Goal: Register for event/course

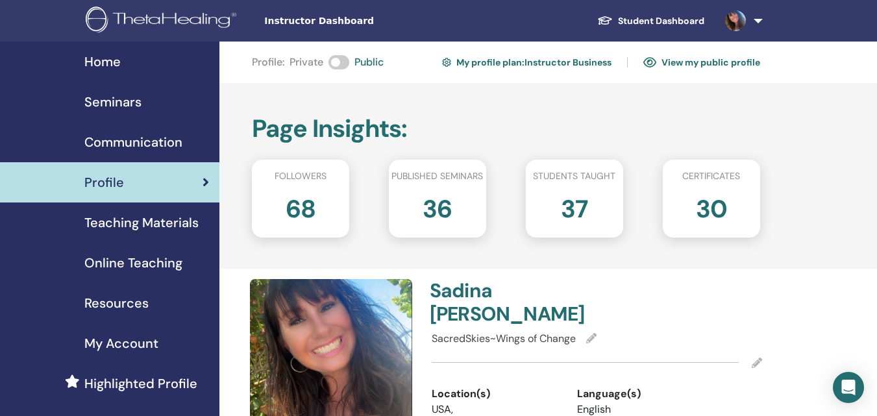
click at [731, 21] on img at bounding box center [735, 20] width 21 height 21
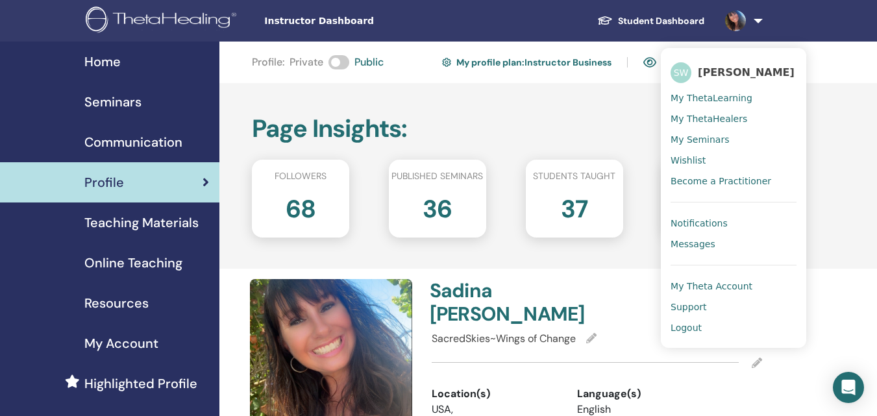
click at [705, 224] on span "Notifications" at bounding box center [698, 223] width 57 height 12
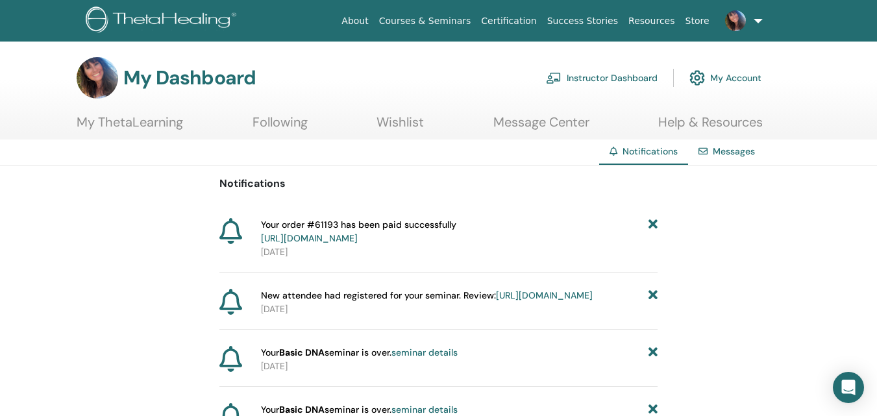
click at [623, 82] on link "Instructor Dashboard" at bounding box center [602, 78] width 112 height 29
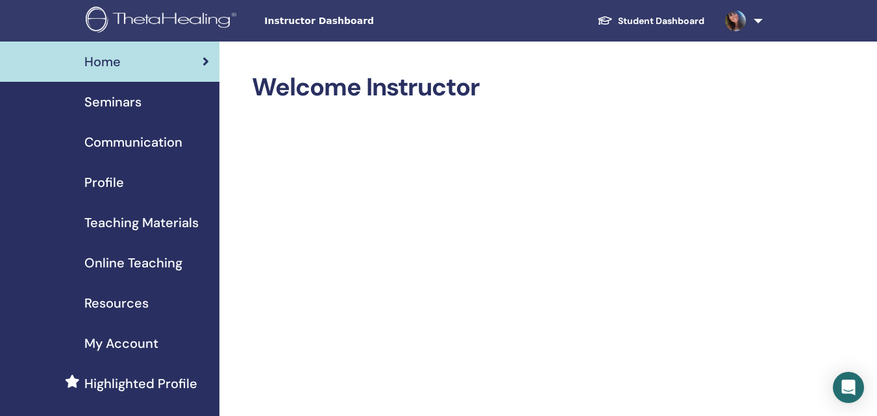
click at [116, 110] on span "Seminars" at bounding box center [112, 101] width 57 height 19
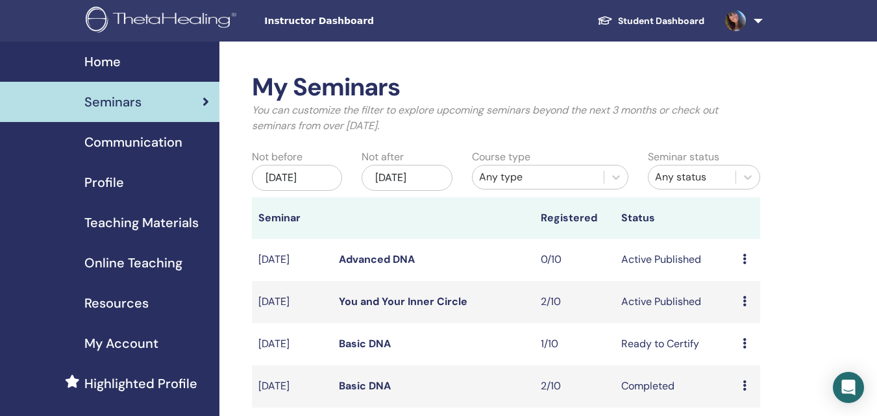
click at [745, 264] on icon at bounding box center [744, 259] width 4 height 10
click at [724, 295] on link "Edit" at bounding box center [732, 299] width 19 height 14
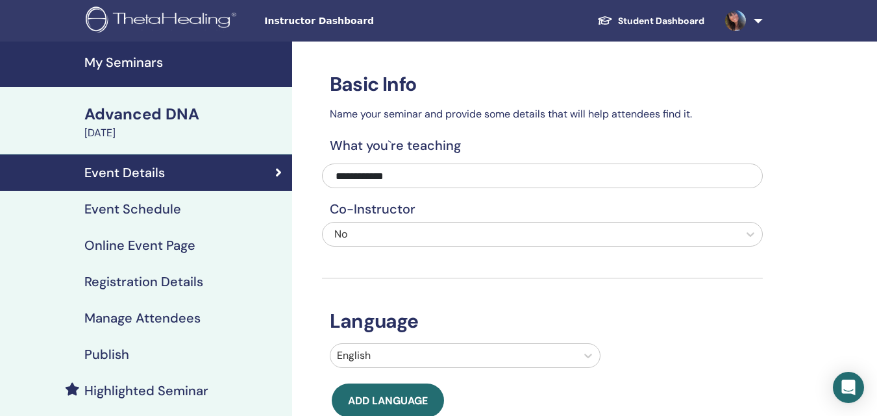
click at [174, 215] on h4 "Event Schedule" at bounding box center [132, 209] width 97 height 16
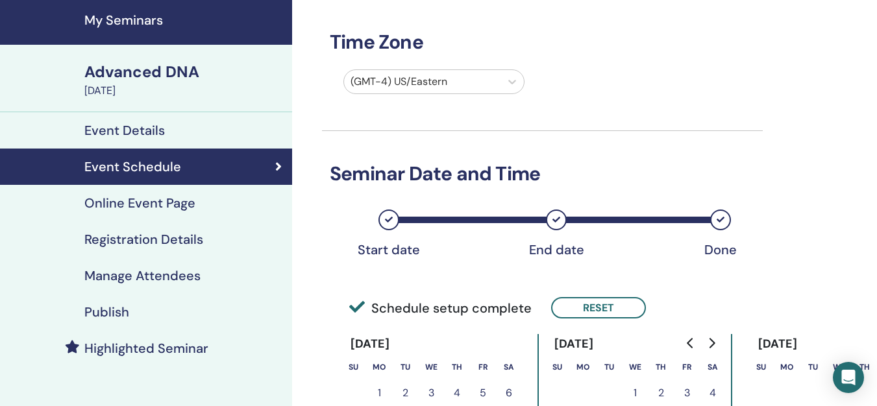
scroll to position [65, 0]
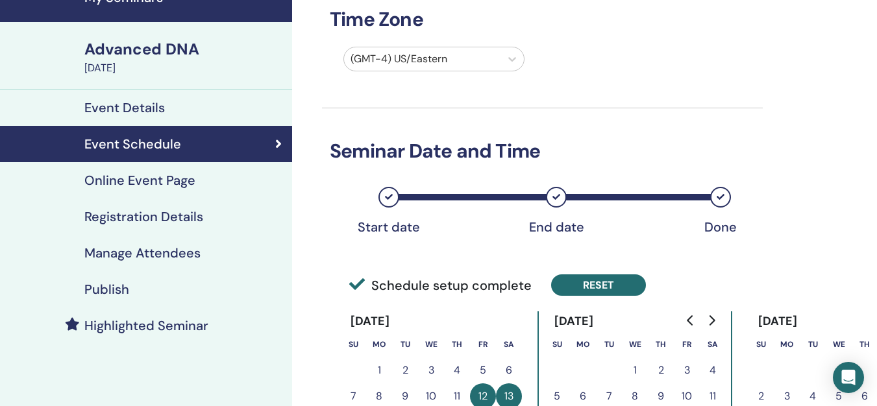
click at [618, 285] on button "Reset" at bounding box center [598, 284] width 95 height 21
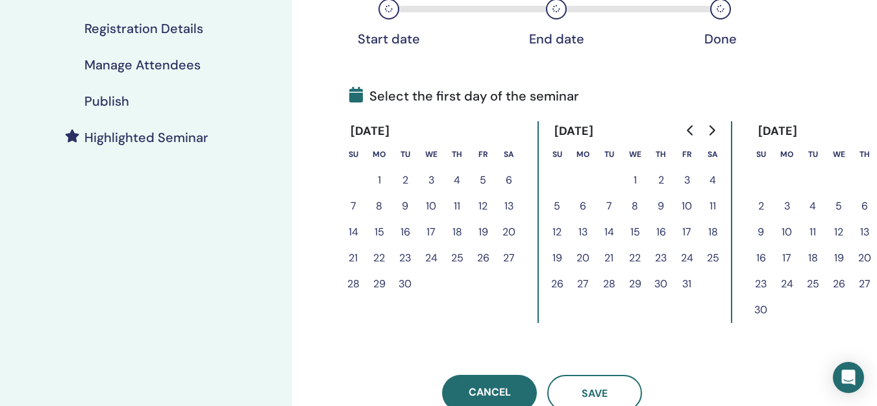
scroll to position [260, 0]
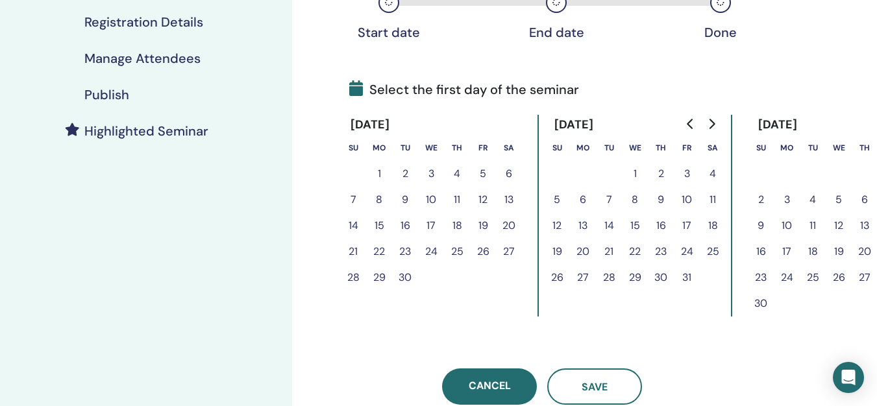
click at [481, 227] on button "19" at bounding box center [483, 226] width 26 height 26
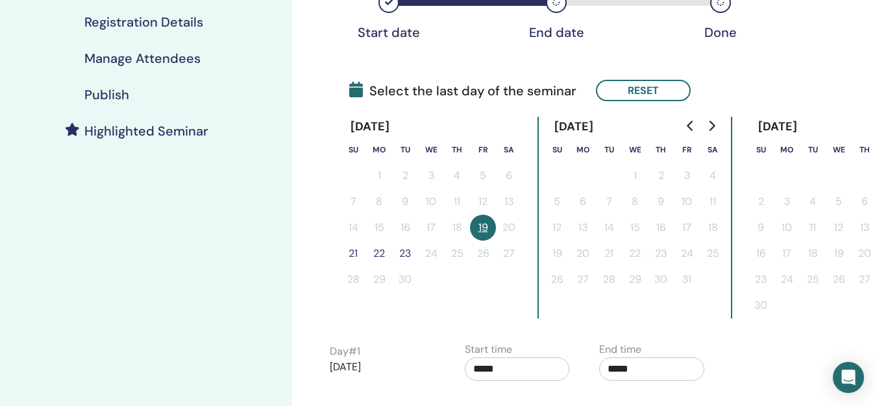
click at [358, 256] on button "21" at bounding box center [353, 254] width 26 height 26
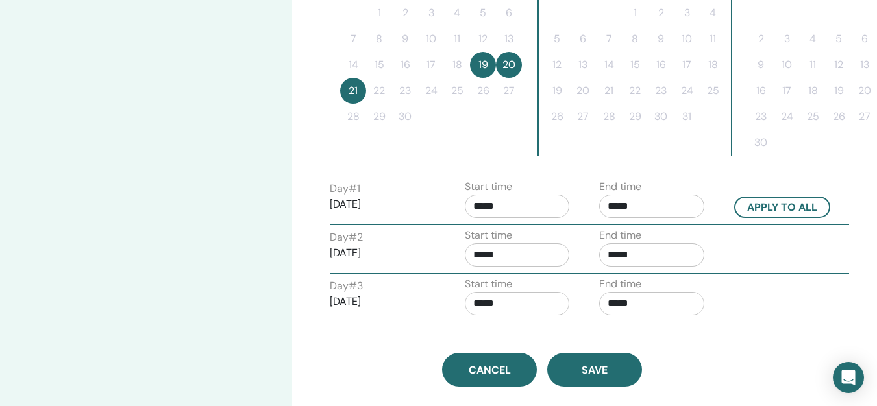
scroll to position [454, 0]
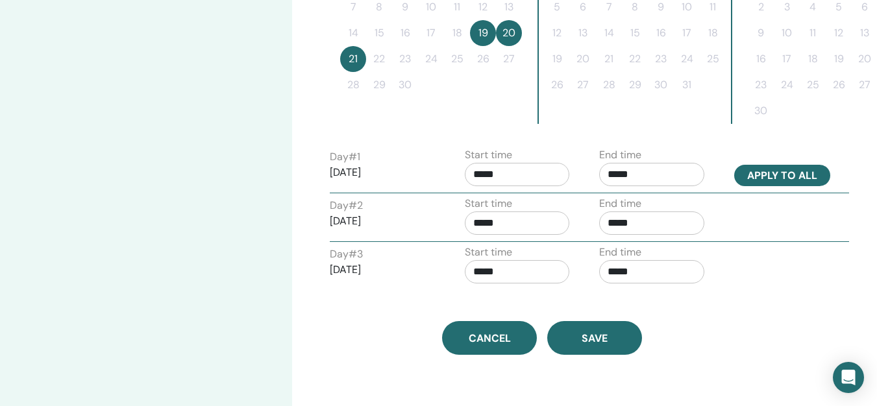
click at [800, 173] on button "Apply to all" at bounding box center [782, 175] width 96 height 21
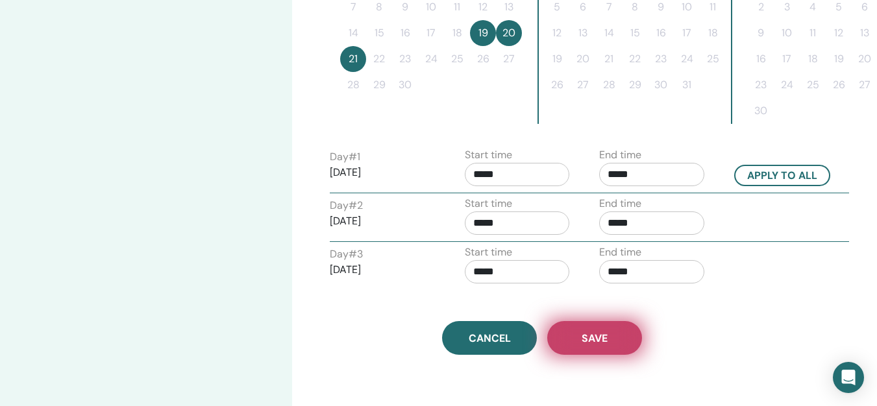
click at [617, 342] on button "Save" at bounding box center [594, 338] width 95 height 34
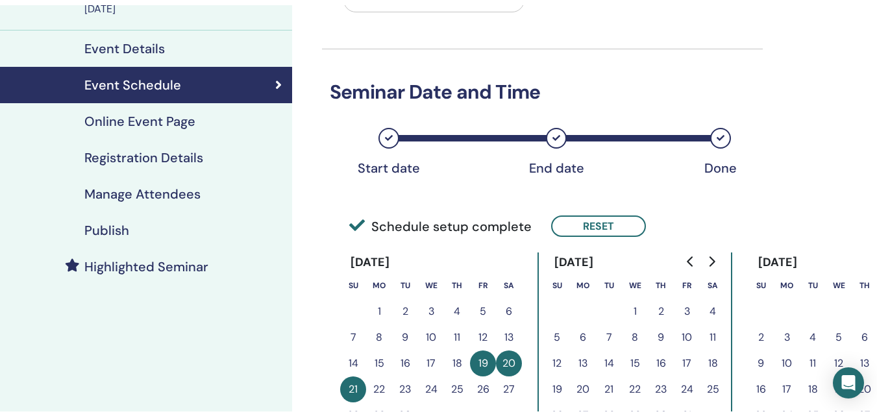
scroll to position [114, 0]
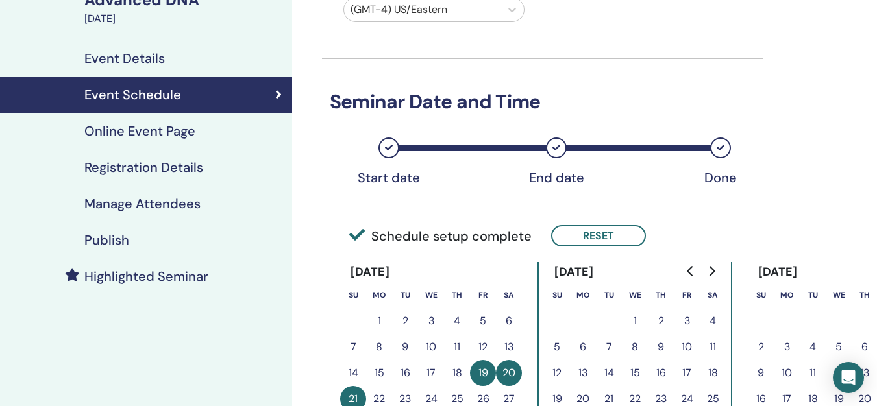
click at [162, 166] on h4 "Registration Details" at bounding box center [143, 168] width 119 height 16
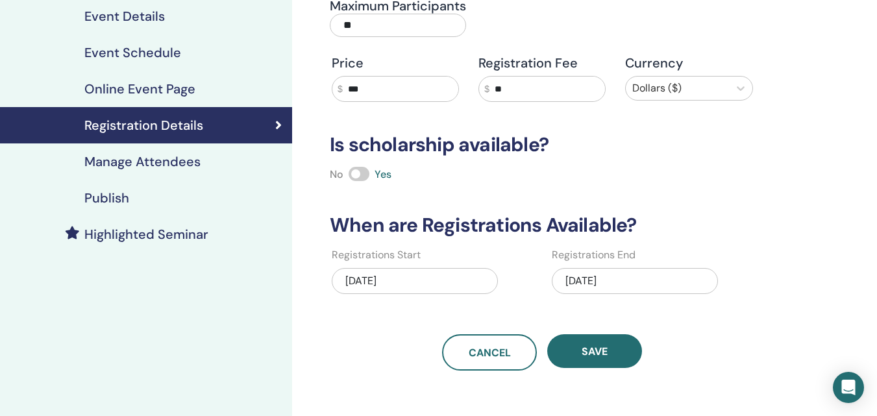
scroll to position [179, 0]
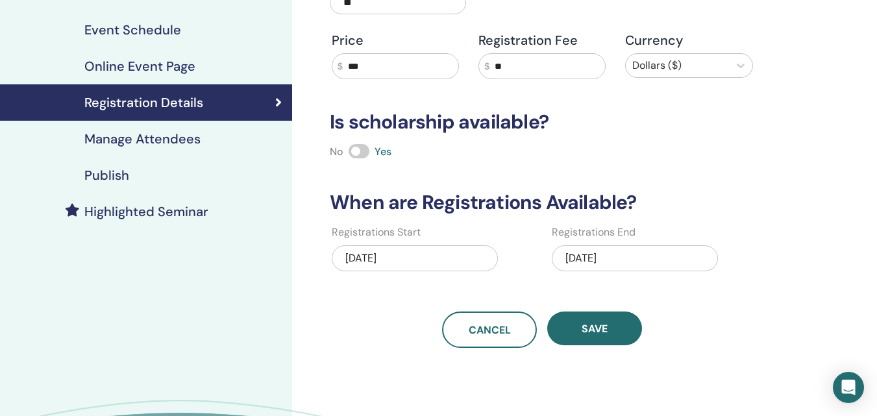
click at [622, 261] on div "09/12/2025" at bounding box center [634, 258] width 166 height 26
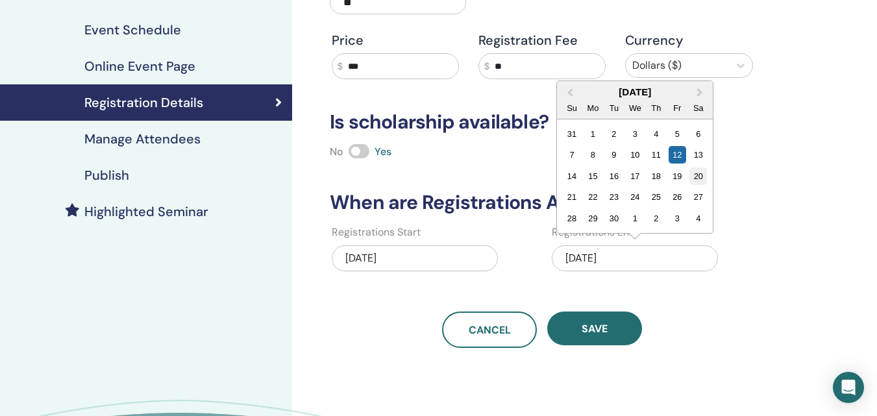
click at [697, 173] on div "20" at bounding box center [698, 176] width 18 height 18
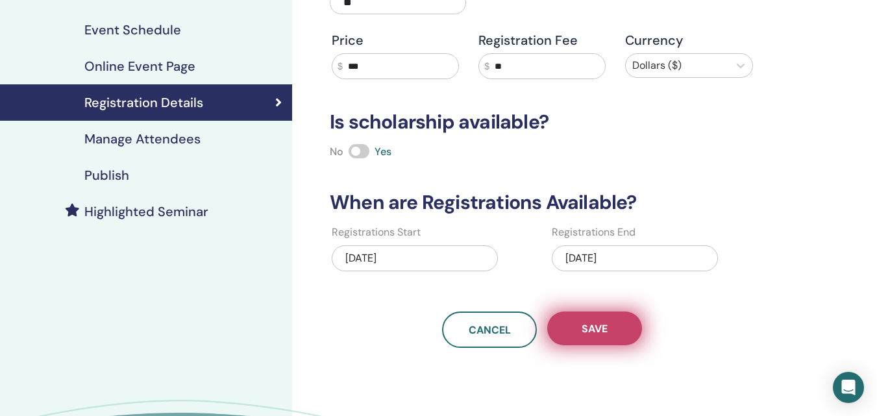
click at [619, 311] on button "Save" at bounding box center [594, 328] width 95 height 34
click at [607, 337] on button "Save" at bounding box center [594, 328] width 95 height 34
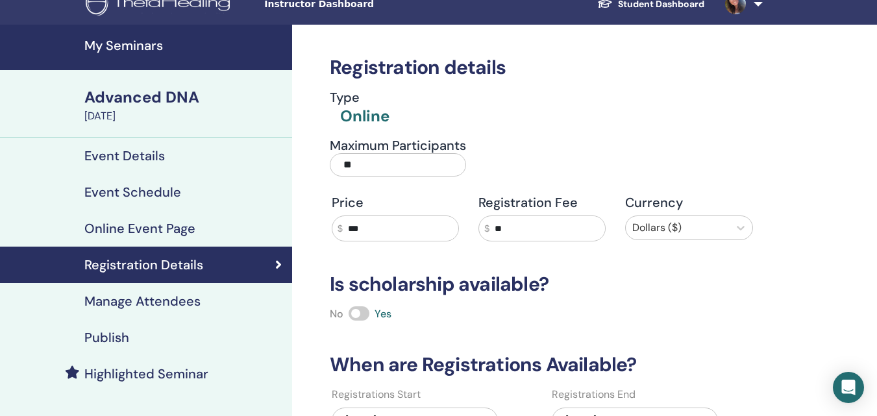
scroll to position [0, 0]
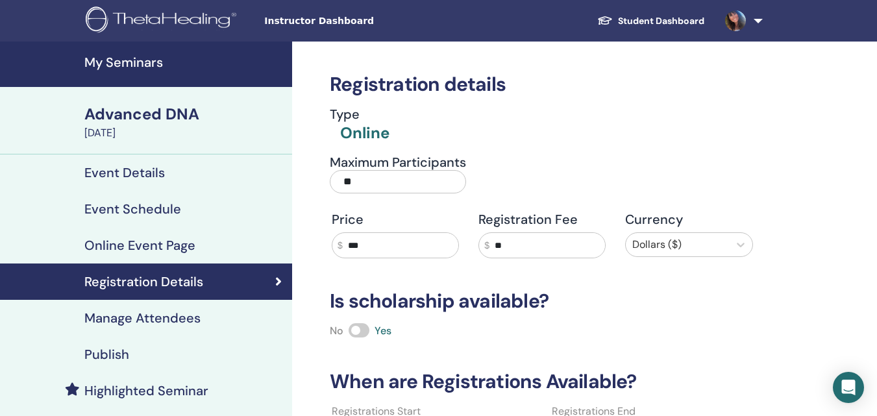
click at [148, 65] on h4 "My Seminars" at bounding box center [184, 62] width 200 height 16
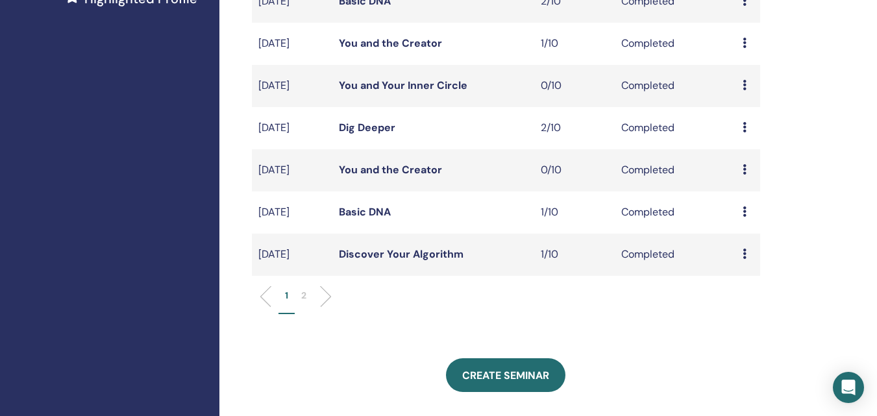
scroll to position [389, 0]
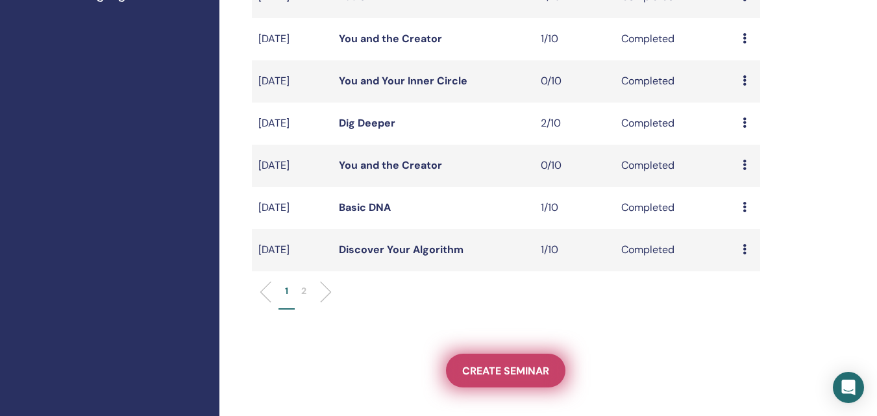
click at [496, 378] on span "Create seminar" at bounding box center [505, 371] width 87 height 14
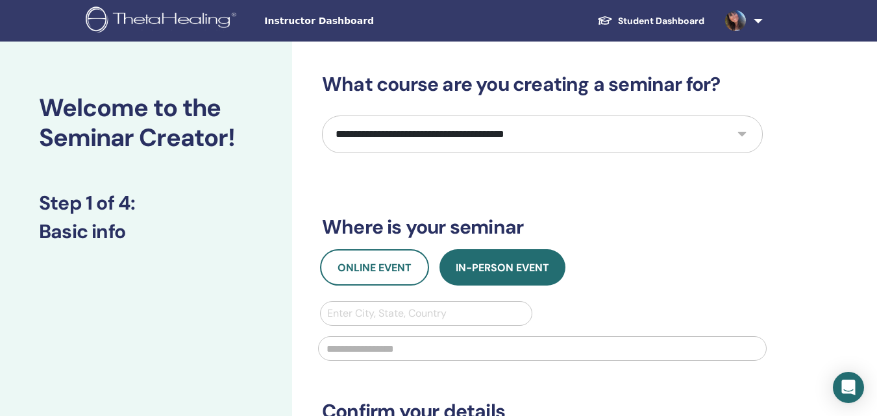
click at [458, 125] on select "**********" at bounding box center [542, 134] width 441 height 38
select select "****"
click at [322, 115] on select "**********" at bounding box center [542, 134] width 441 height 38
click at [378, 267] on span "Online Event" at bounding box center [374, 268] width 74 height 14
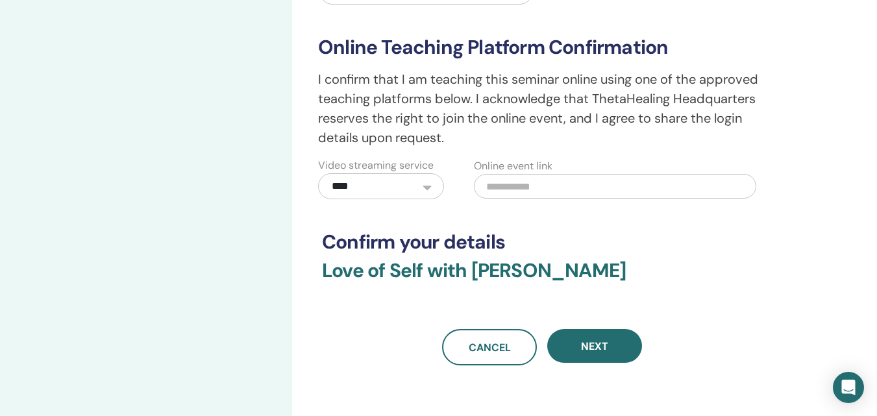
scroll to position [454, 0]
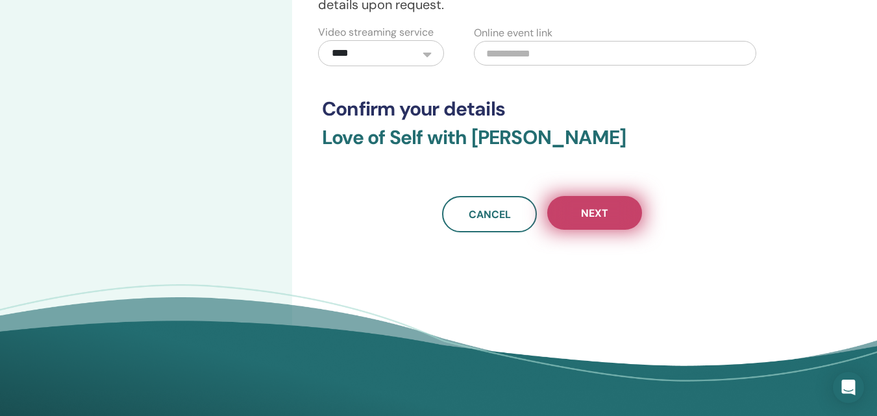
click at [590, 212] on span "Next" at bounding box center [594, 213] width 27 height 14
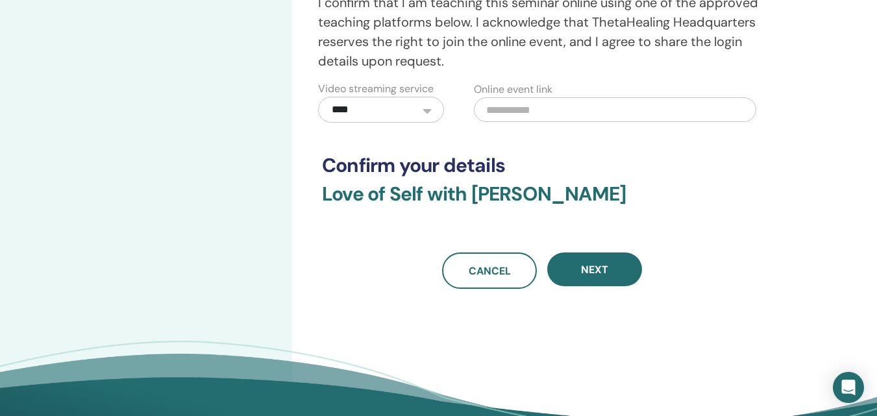
scroll to position [389, 0]
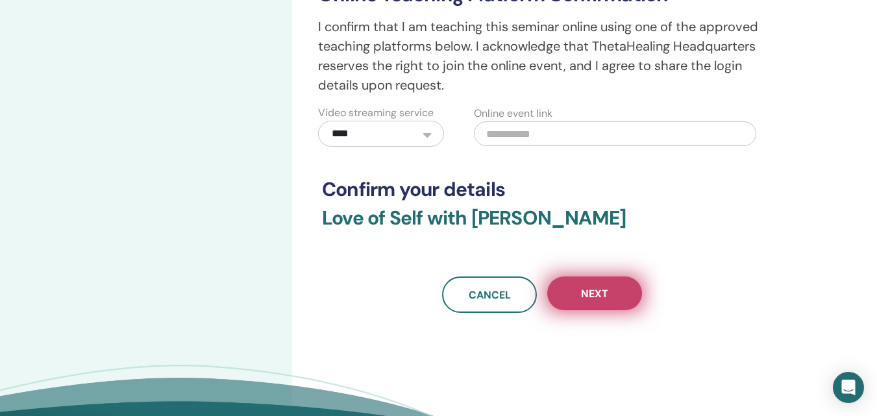
click at [611, 288] on button "Next" at bounding box center [594, 293] width 95 height 34
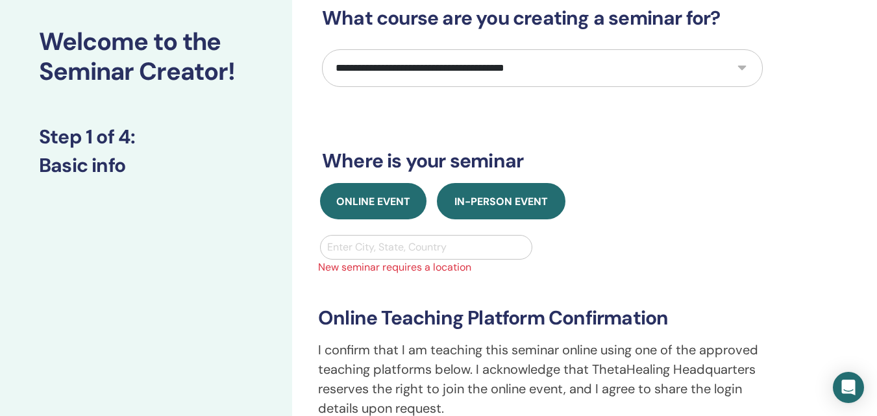
scroll to position [65, 0]
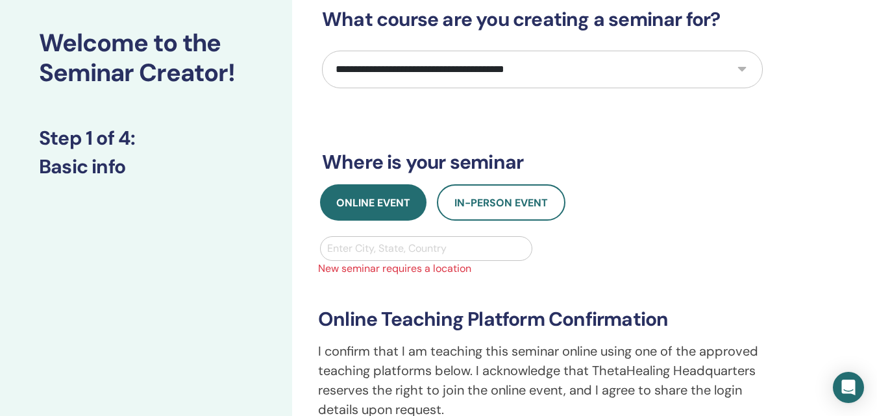
click at [422, 249] on div at bounding box center [426, 248] width 198 height 18
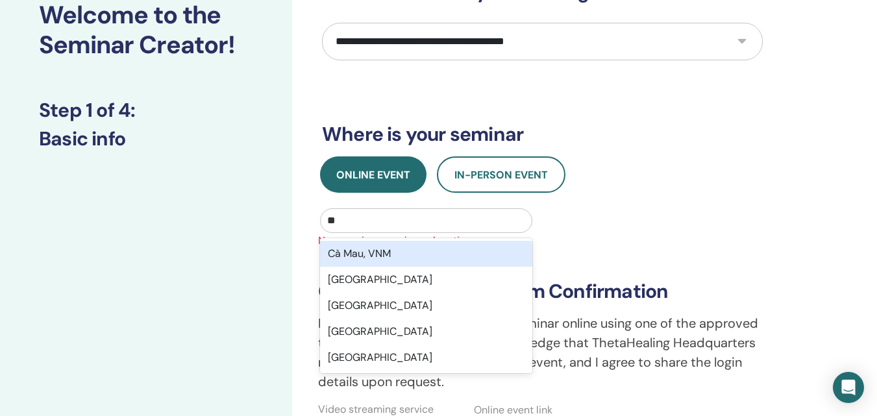
scroll to position [100, 0]
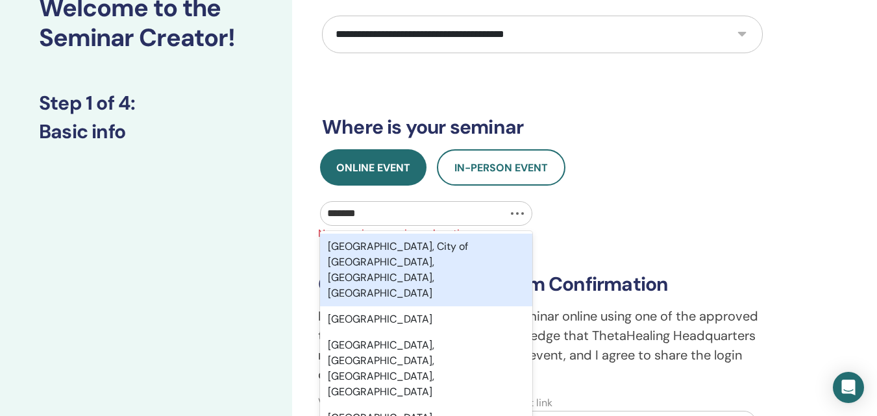
type input "********"
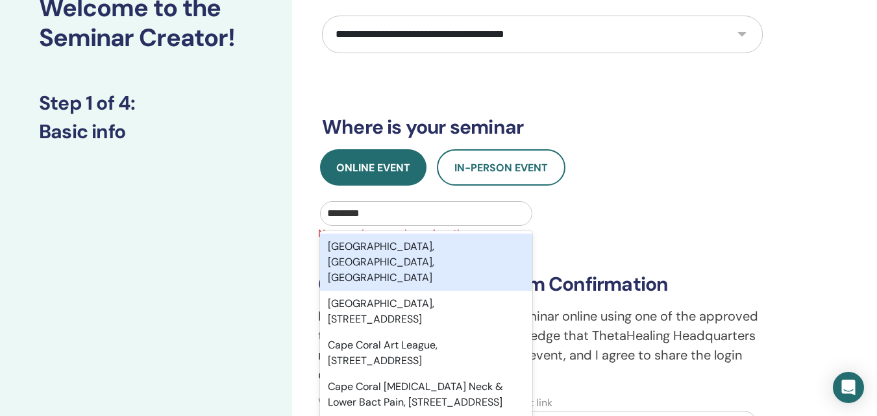
click at [429, 253] on div "Cape Coral, FL, USA" at bounding box center [426, 262] width 212 height 57
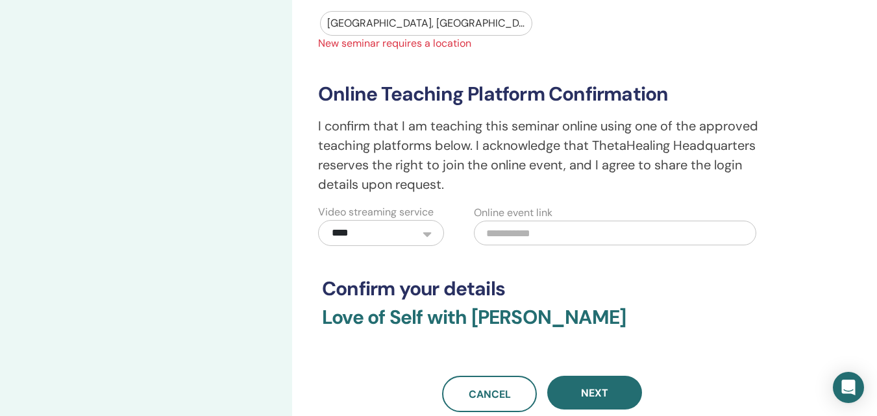
scroll to position [295, 0]
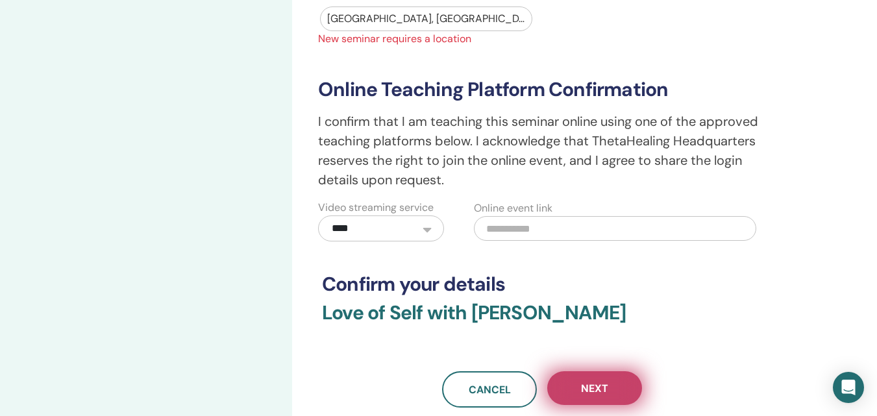
click at [607, 383] on span "Next" at bounding box center [594, 388] width 27 height 14
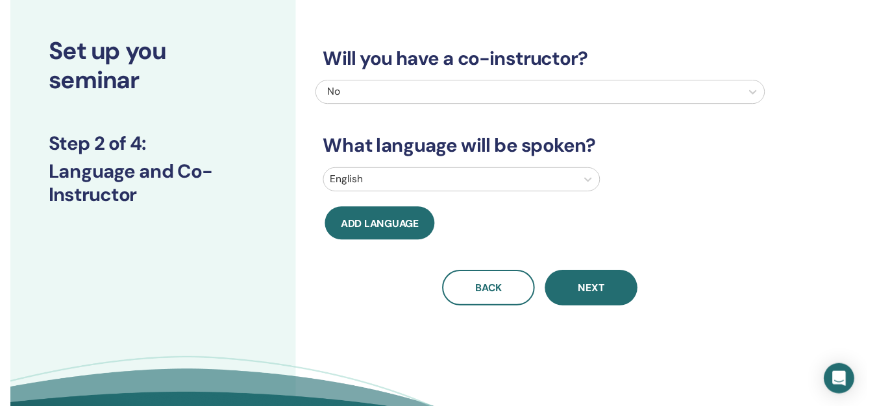
scroll to position [35, 0]
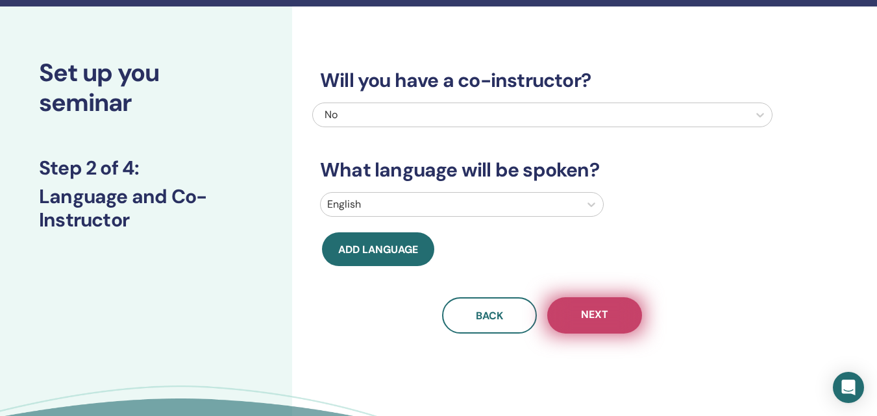
click at [622, 314] on button "Next" at bounding box center [594, 315] width 95 height 36
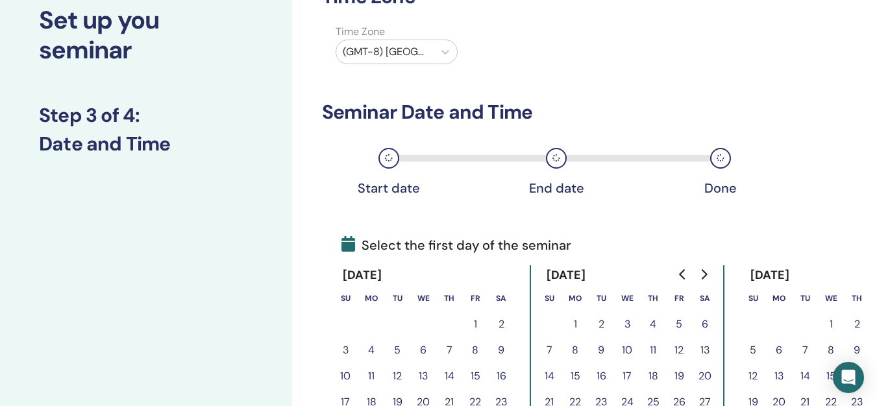
scroll to position [165, 0]
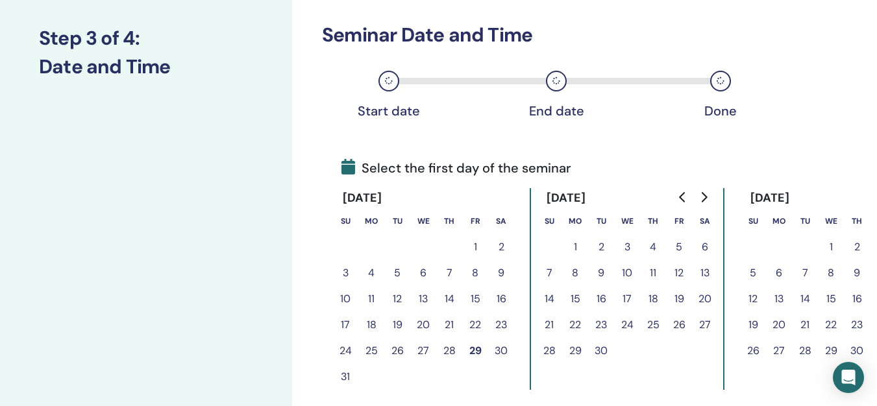
click at [708, 245] on button "6" at bounding box center [705, 247] width 26 height 26
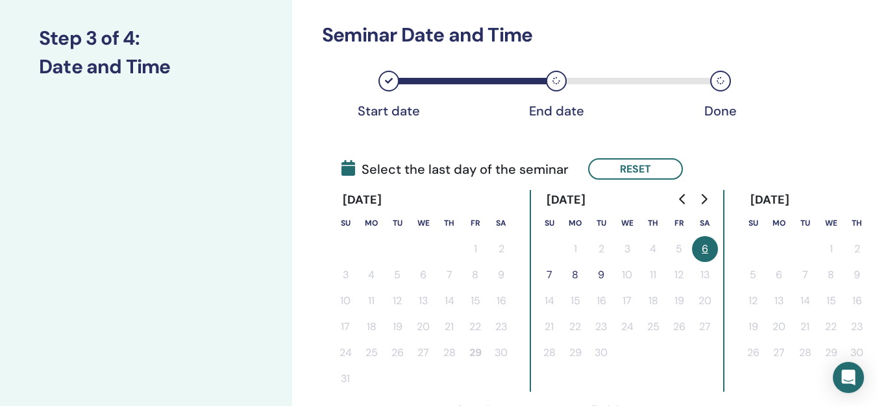
click at [550, 274] on button "7" at bounding box center [549, 275] width 26 height 26
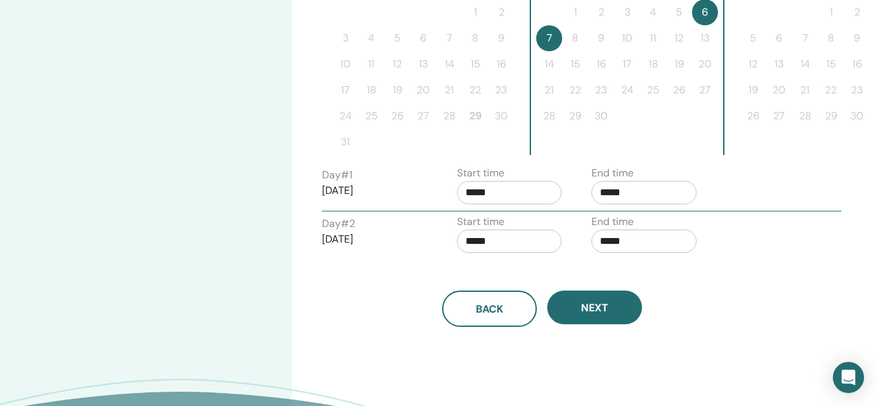
scroll to position [424, 0]
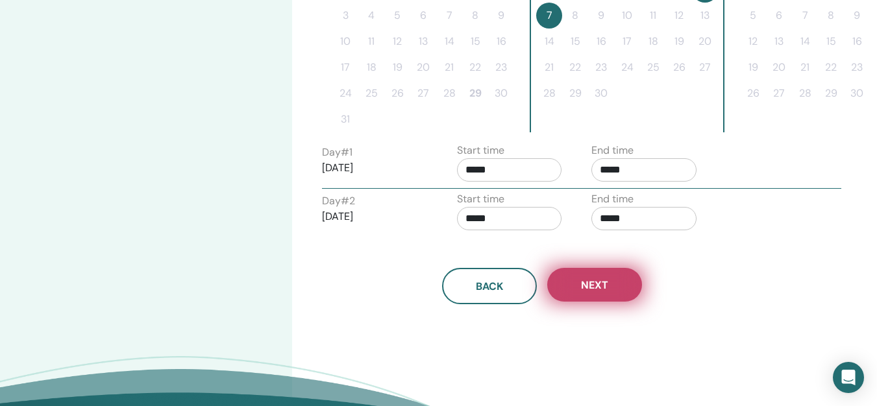
click at [596, 287] on span "Next" at bounding box center [594, 285] width 27 height 14
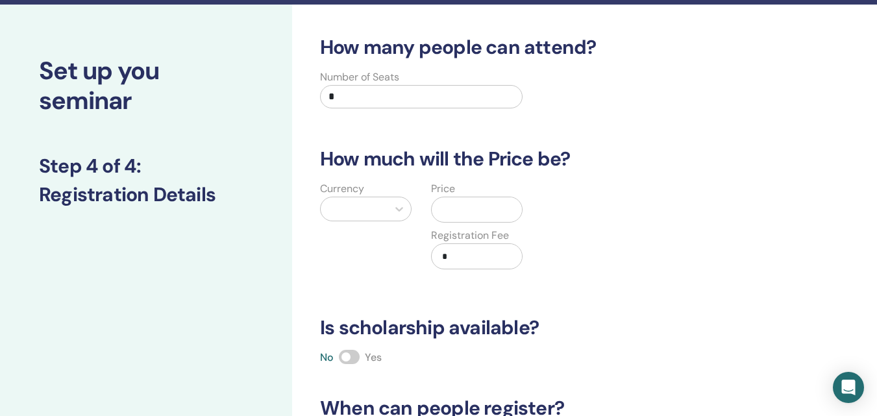
scroll to position [35, 0]
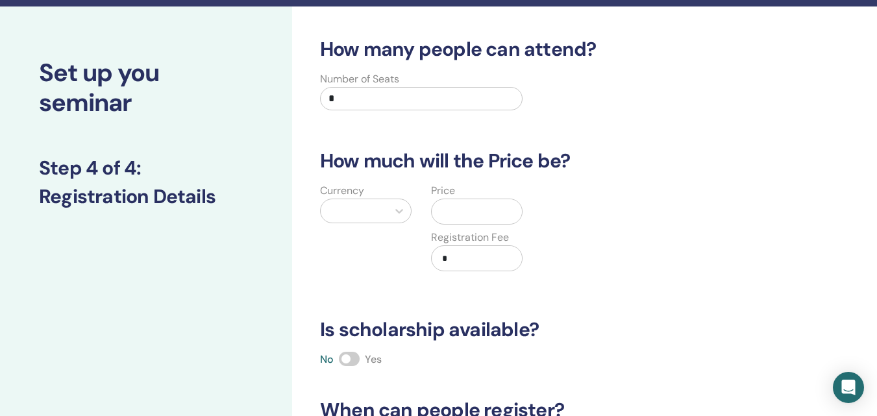
click at [370, 99] on input "*" at bounding box center [421, 98] width 202 height 23
type input "**"
click at [349, 203] on div at bounding box center [354, 211] width 54 height 18
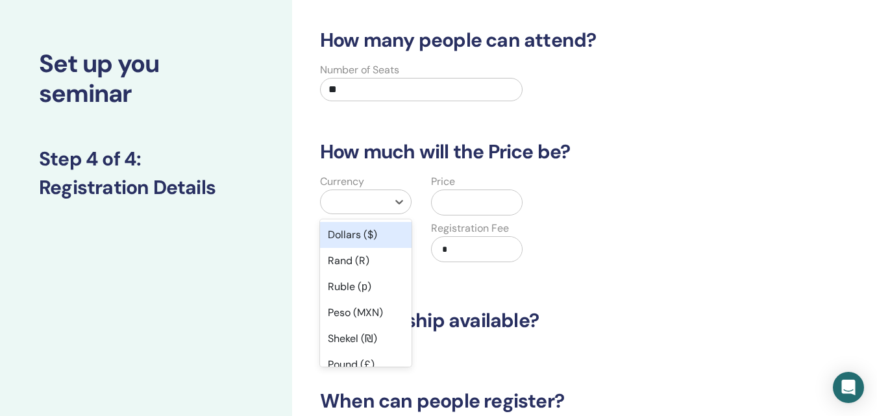
scroll to position [47, 0]
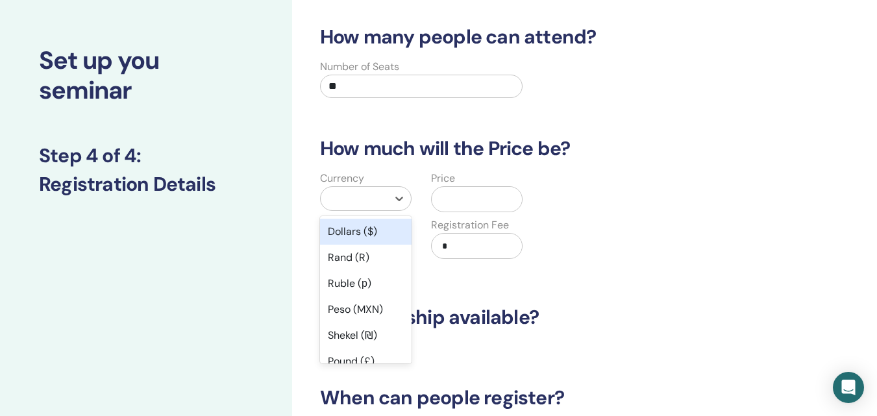
click at [361, 227] on div "Dollars ($)" at bounding box center [365, 232] width 91 height 26
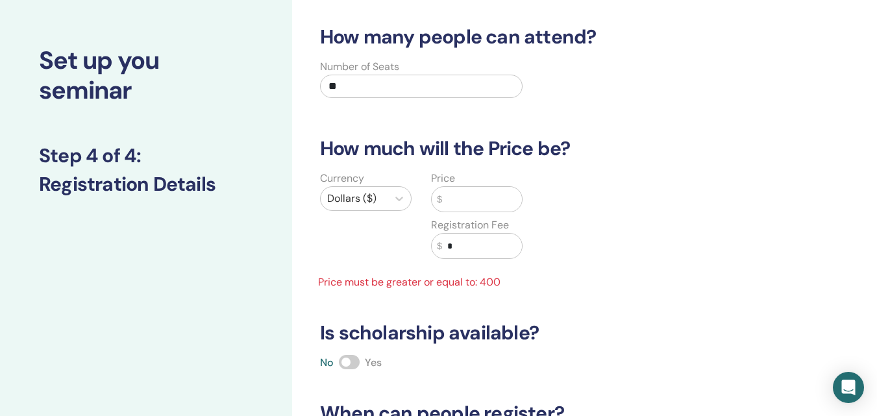
click at [472, 201] on input "text" at bounding box center [482, 199] width 80 height 25
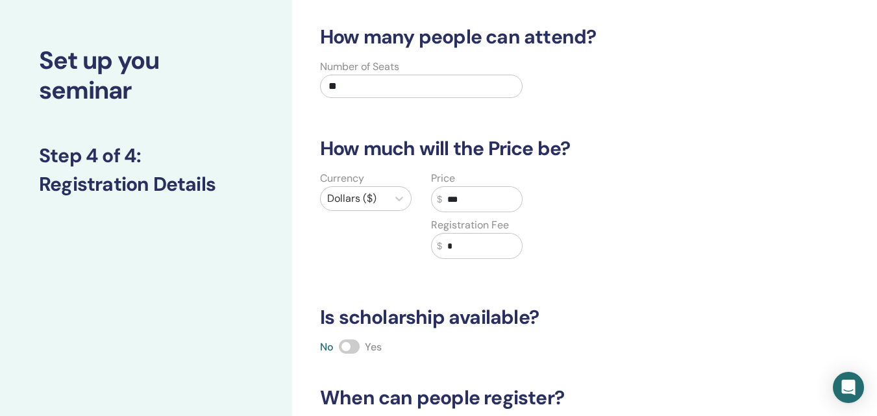
type input "***"
drag, startPoint x: 455, startPoint y: 242, endPoint x: 437, endPoint y: 243, distance: 18.2
click at [437, 243] on div "$ *" at bounding box center [476, 246] width 91 height 26
click at [437, 243] on span "$" at bounding box center [439, 246] width 5 height 14
click at [456, 241] on input "*" at bounding box center [482, 246] width 80 height 25
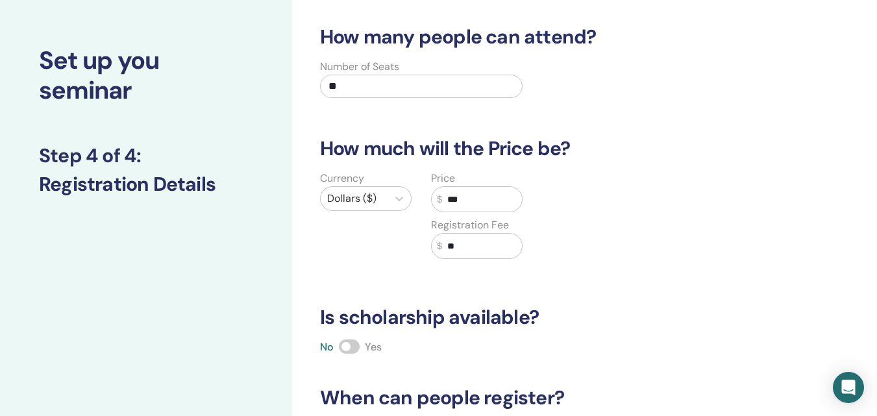
type input "**"
click at [354, 344] on span at bounding box center [349, 346] width 21 height 14
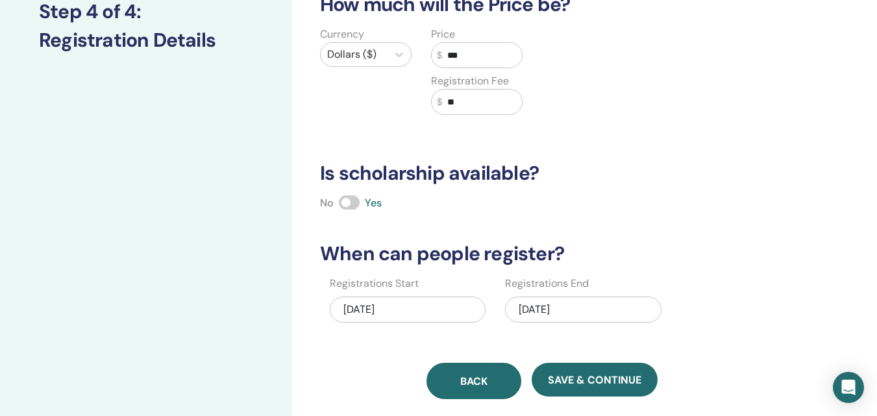
scroll to position [242, 0]
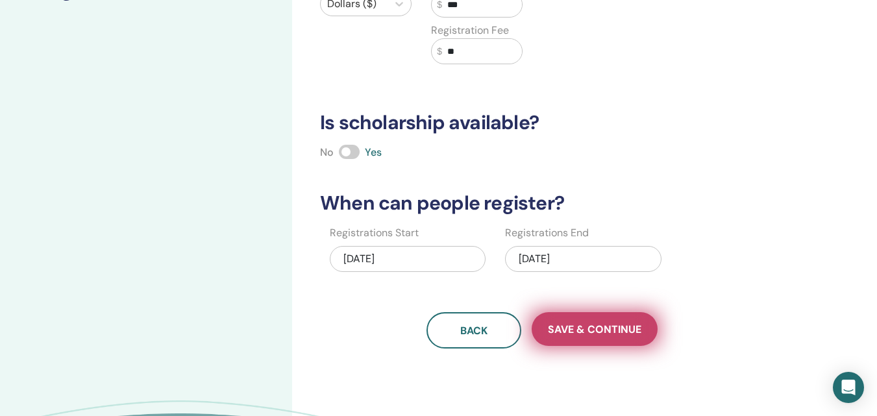
click at [599, 328] on span "Save & Continue" at bounding box center [594, 329] width 93 height 14
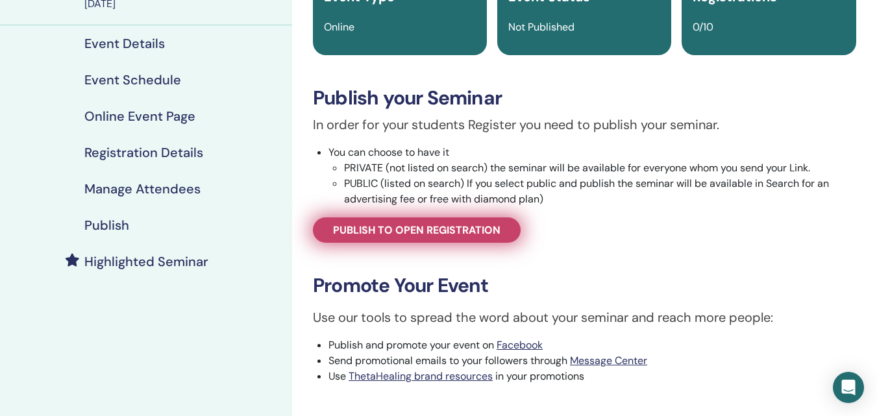
scroll to position [130, 0]
click at [452, 227] on span "Publish to open registration" at bounding box center [416, 230] width 167 height 14
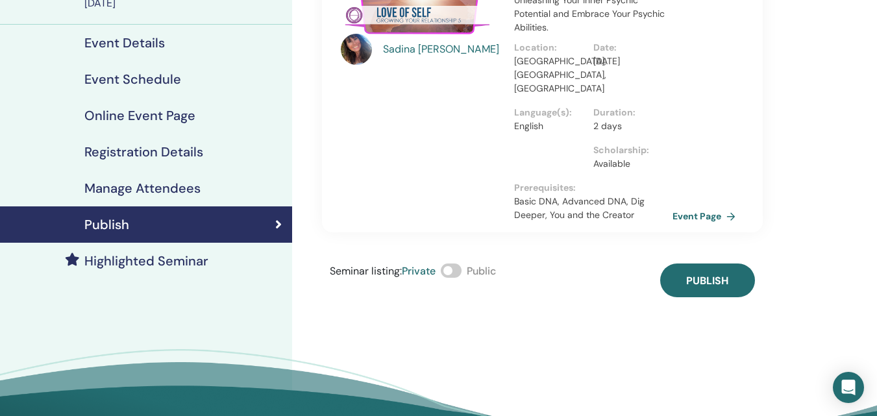
click at [447, 263] on span at bounding box center [451, 270] width 21 height 14
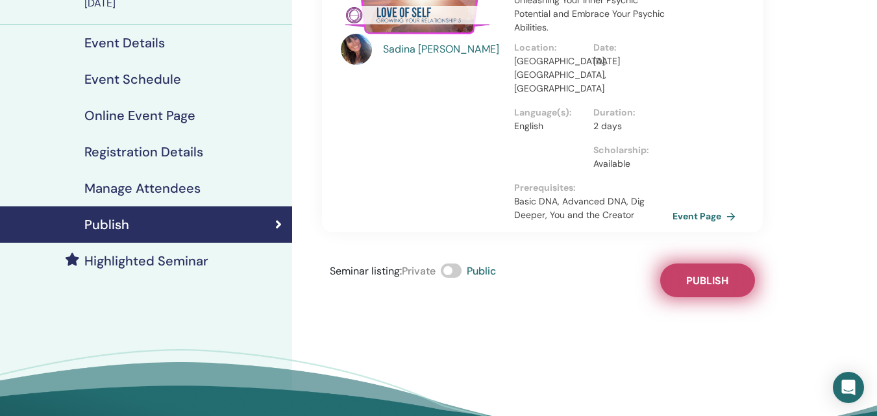
click at [702, 274] on span "Publish" at bounding box center [707, 281] width 42 height 14
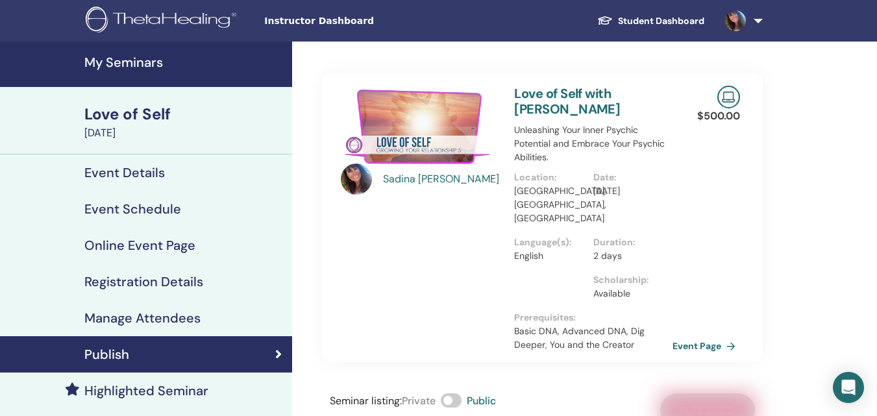
click at [154, 66] on h4 "My Seminars" at bounding box center [184, 62] width 200 height 16
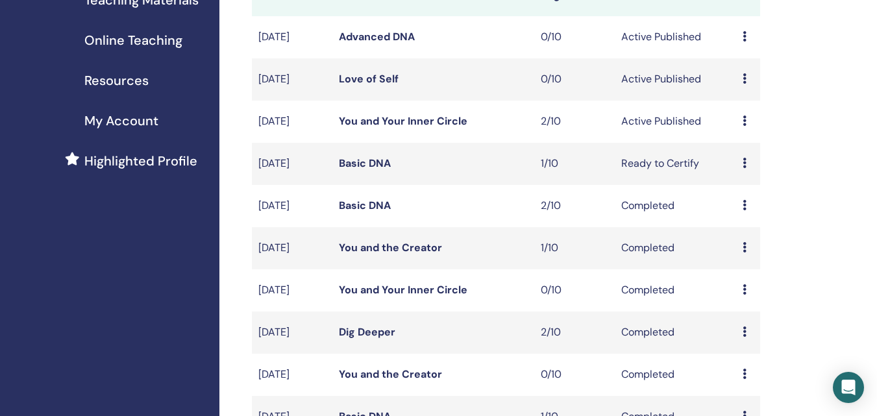
scroll to position [389, 0]
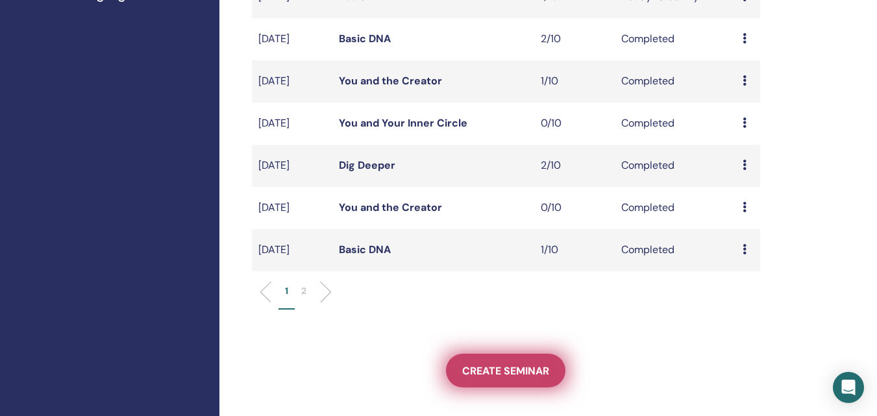
click at [516, 373] on link "Create seminar" at bounding box center [505, 371] width 119 height 34
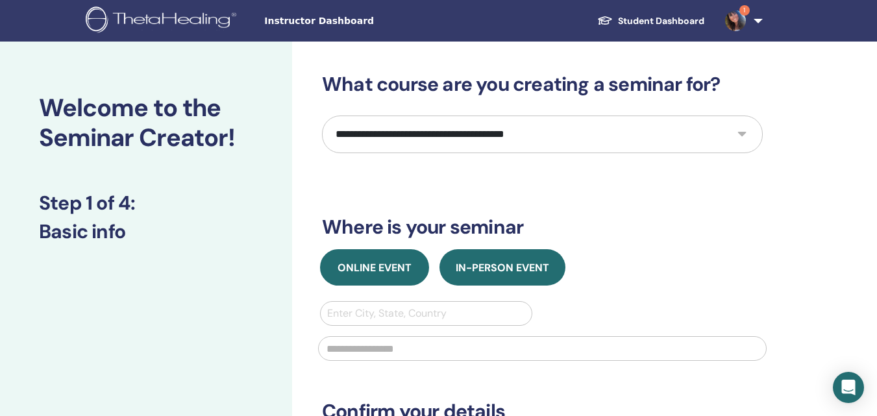
click at [393, 260] on button "Online Event" at bounding box center [374, 267] width 109 height 36
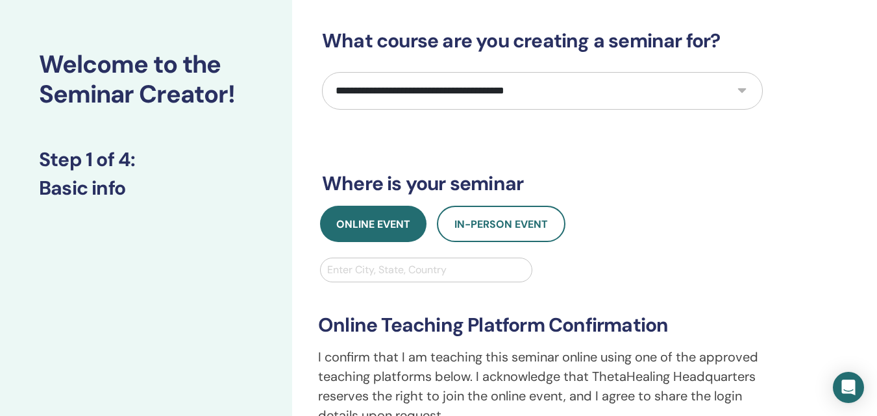
scroll to position [130, 0]
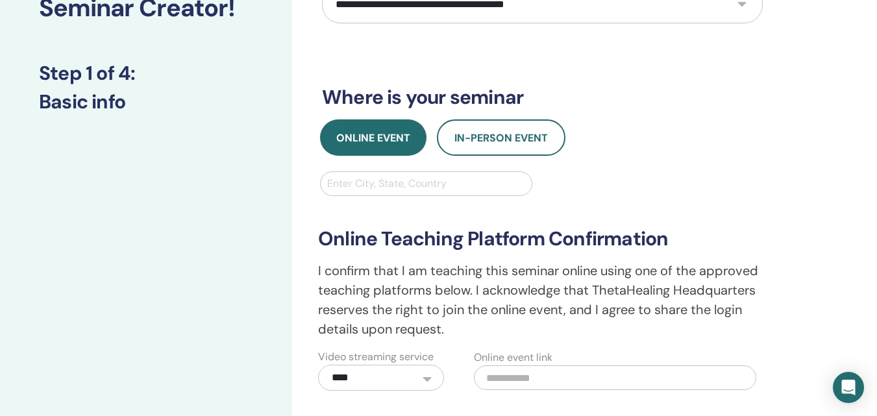
click at [405, 187] on div at bounding box center [426, 184] width 198 height 18
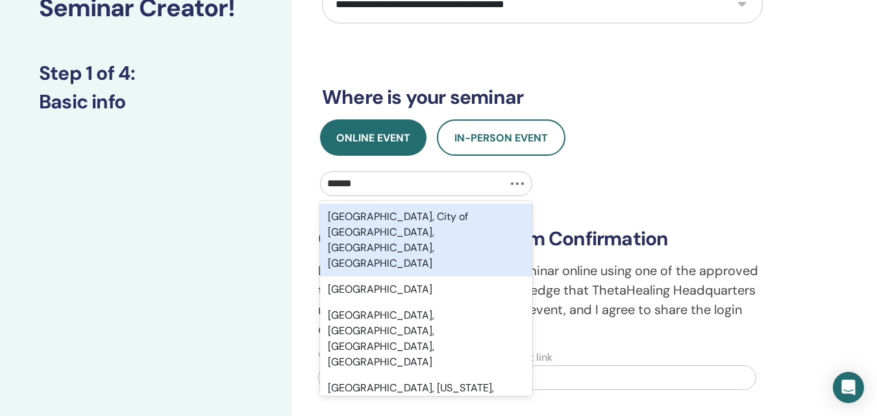
type input "*******"
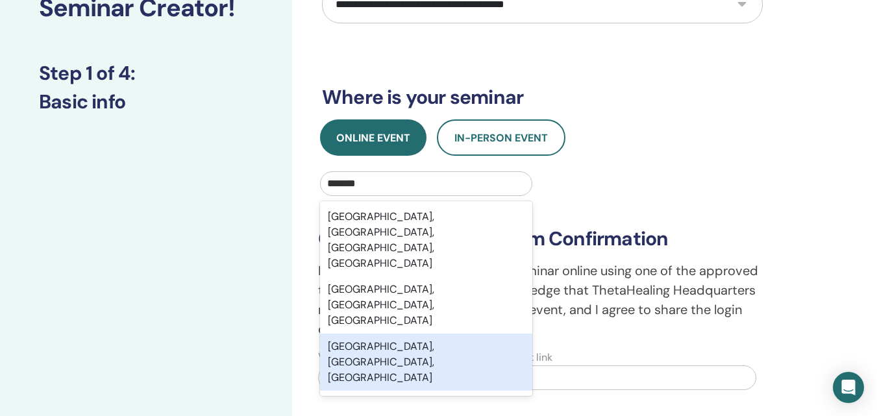
click at [391, 333] on div "Cape Coral, FL, USA" at bounding box center [426, 361] width 212 height 57
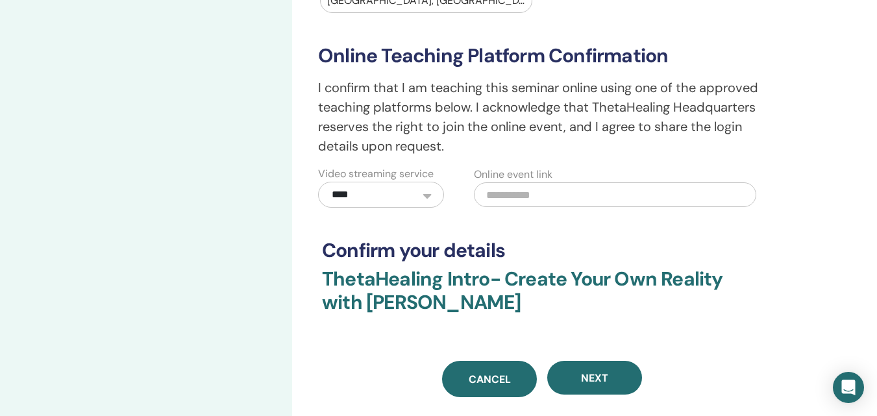
scroll to position [389, 0]
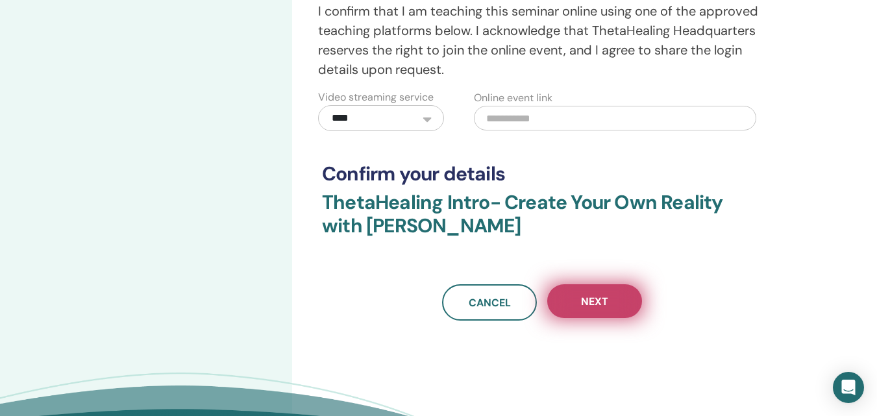
click at [589, 310] on button "Next" at bounding box center [594, 301] width 95 height 34
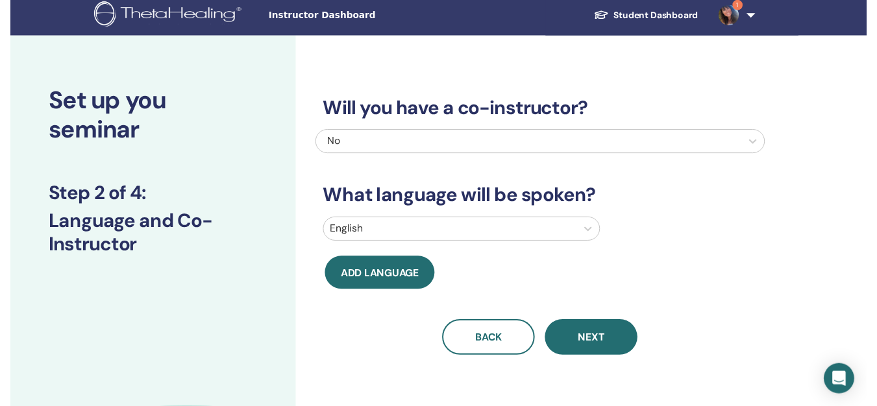
scroll to position [0, 0]
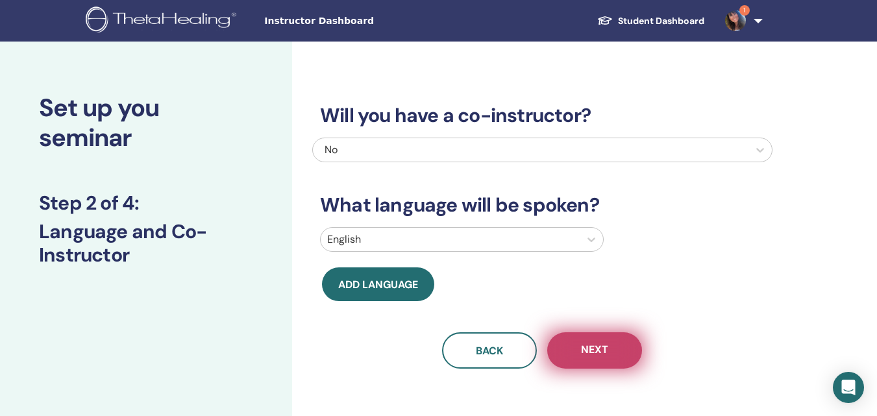
click at [569, 345] on button "Next" at bounding box center [594, 350] width 95 height 36
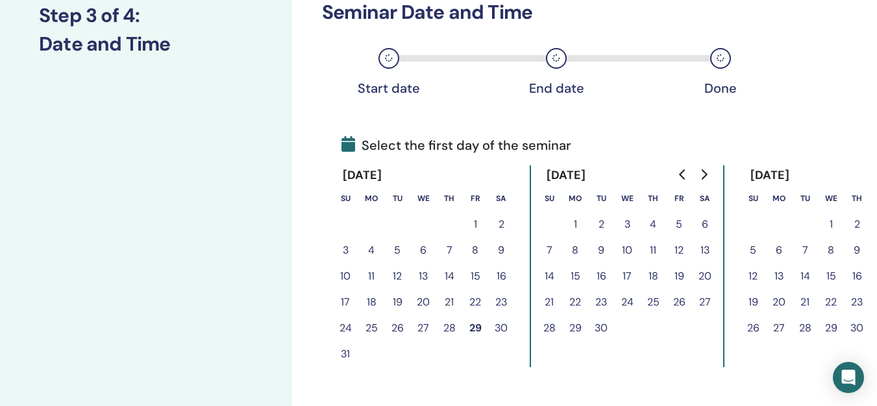
scroll to position [195, 0]
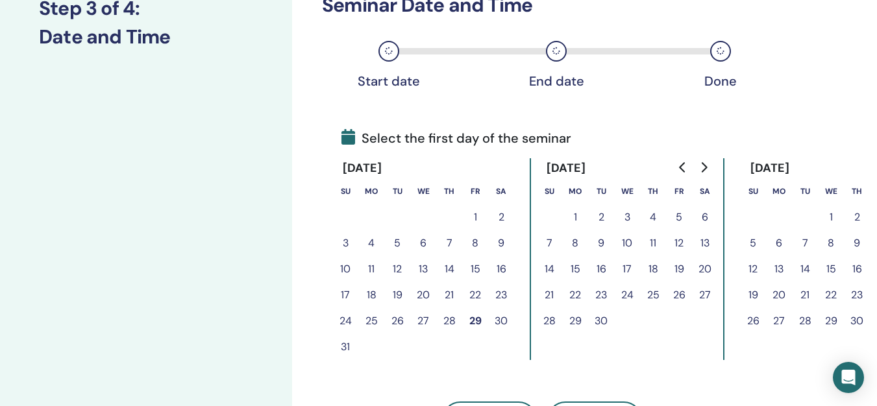
click at [708, 246] on button "13" at bounding box center [705, 243] width 26 height 26
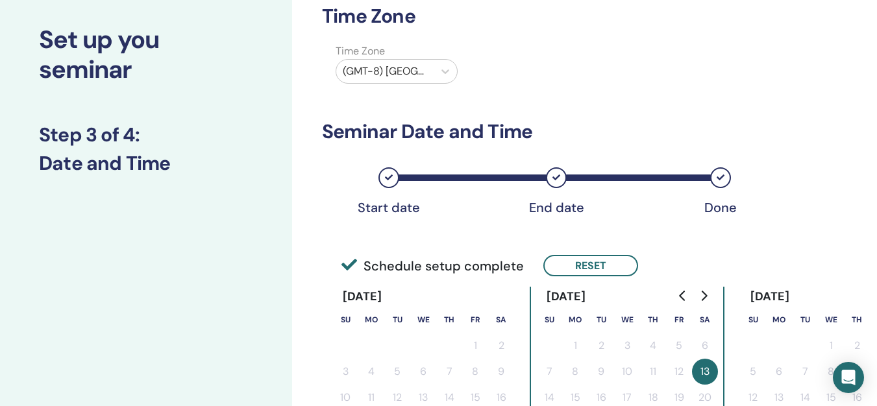
scroll to position [0, 0]
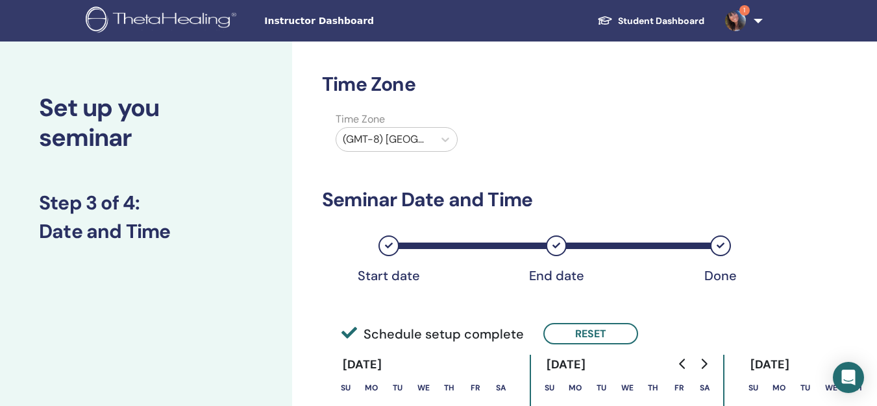
click at [424, 138] on div at bounding box center [385, 139] width 84 height 18
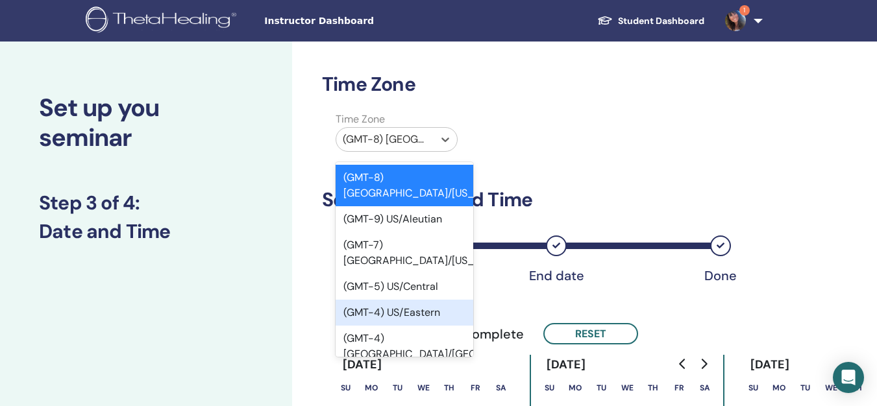
click at [419, 300] on div "(GMT-4) US/Eastern" at bounding box center [404, 313] width 138 height 26
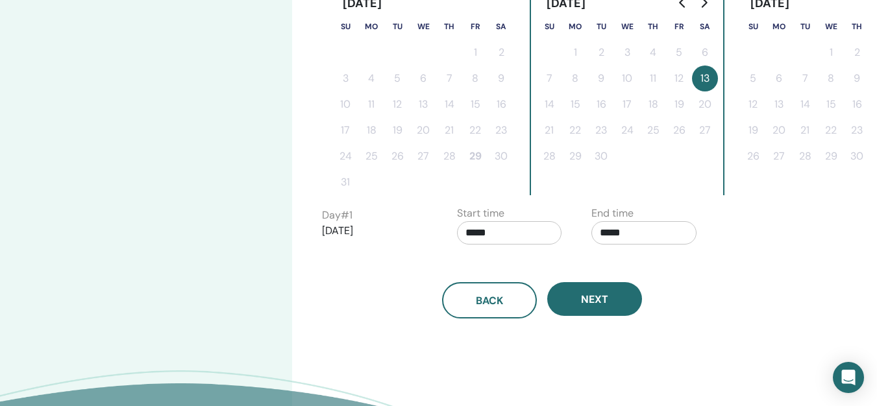
scroll to position [389, 0]
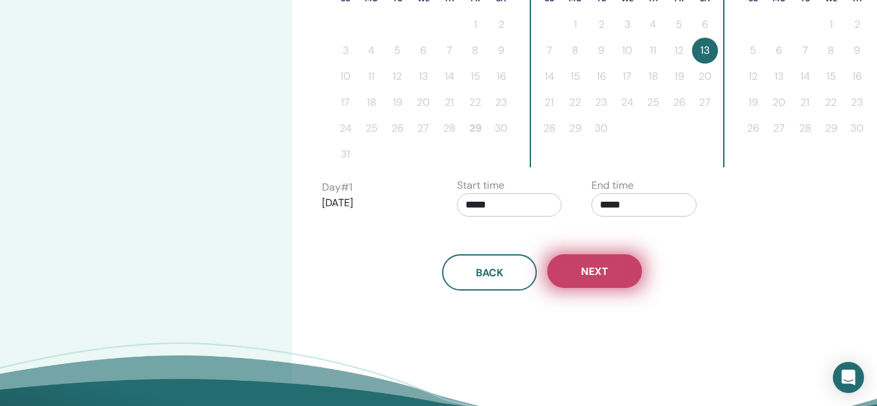
click at [592, 264] on button "Next" at bounding box center [594, 271] width 95 height 34
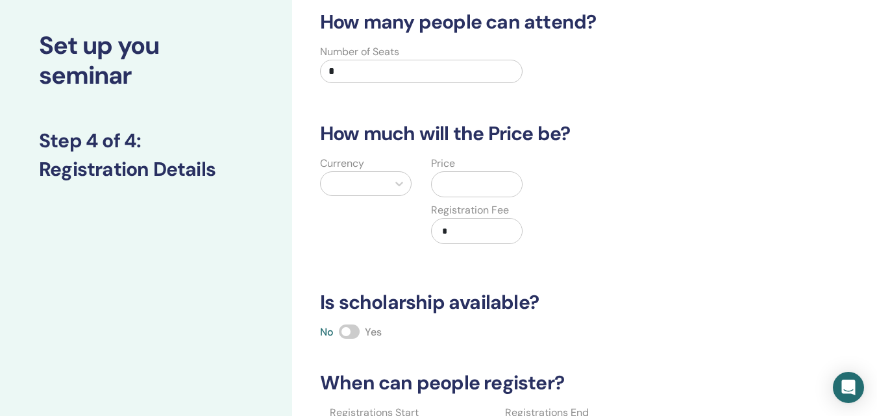
scroll to position [0, 0]
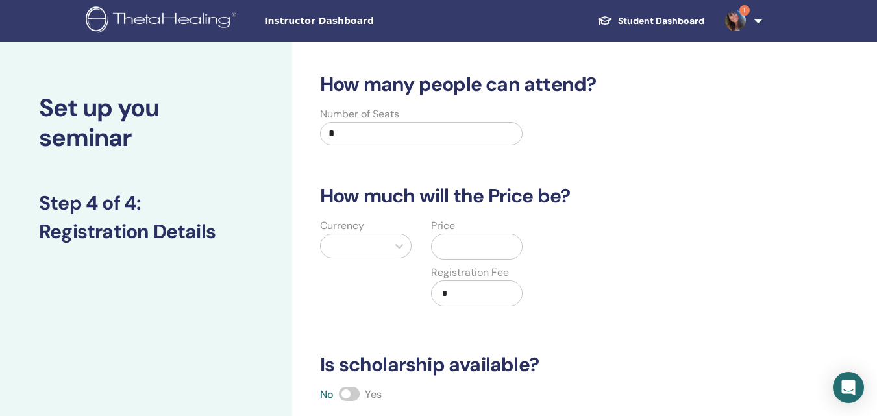
click at [375, 127] on input "*" at bounding box center [421, 133] width 202 height 23
type input "**"
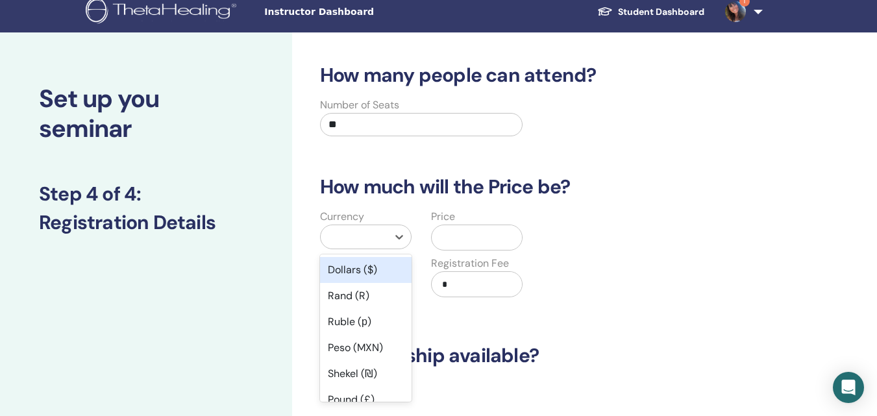
click at [350, 236] on div at bounding box center [354, 237] width 54 height 18
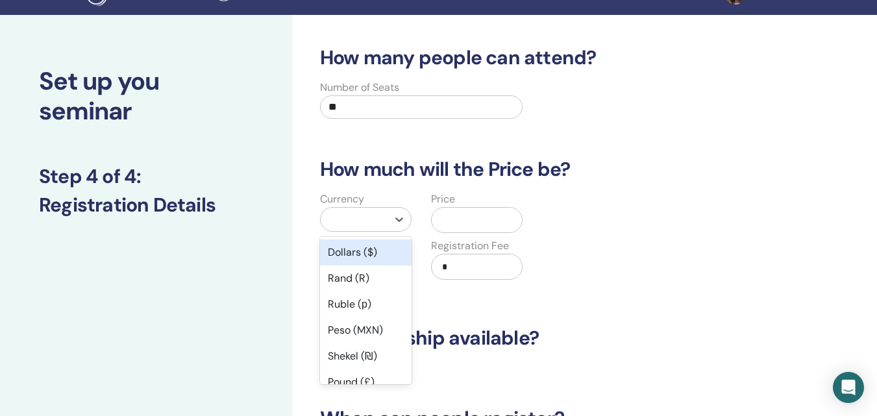
scroll to position [47, 0]
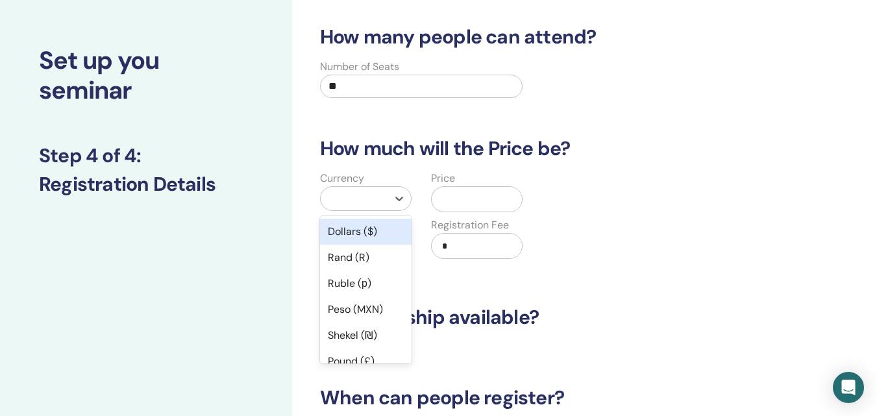
click at [354, 226] on div "Dollars ($)" at bounding box center [365, 232] width 91 height 26
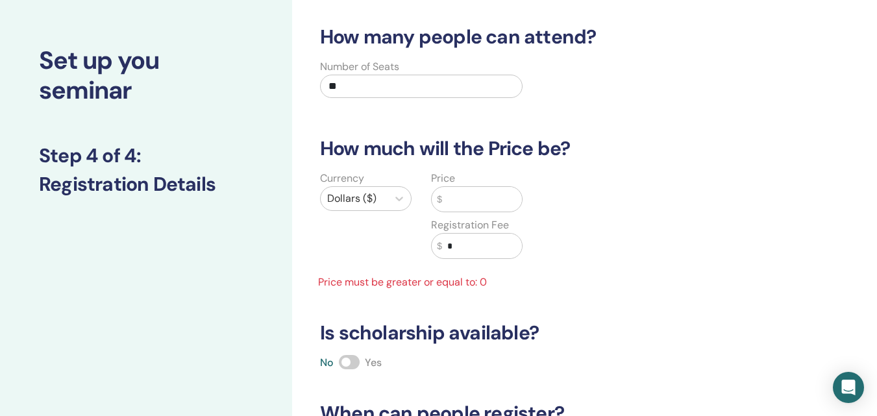
click at [470, 204] on input "text" at bounding box center [482, 199] width 80 height 25
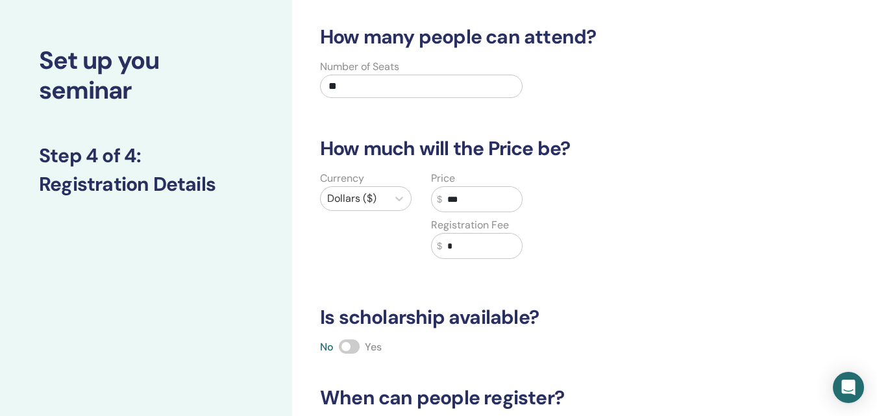
type input "***"
drag, startPoint x: 473, startPoint y: 248, endPoint x: 440, endPoint y: 240, distance: 34.1
click at [440, 240] on div "$ *" at bounding box center [476, 246] width 91 height 26
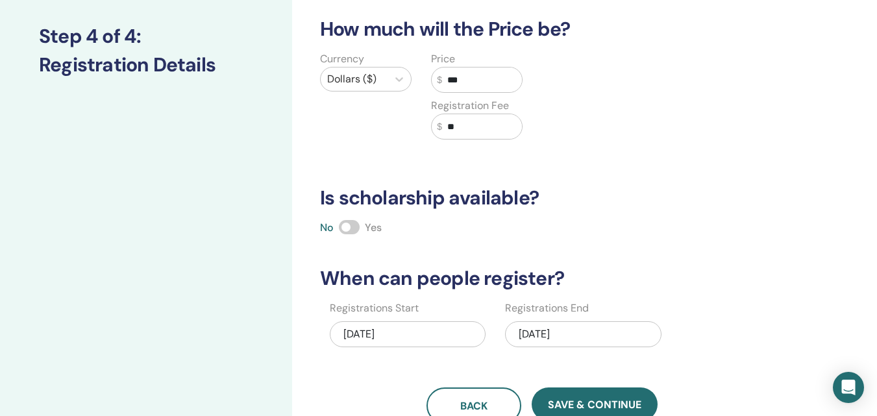
scroll to position [177, 0]
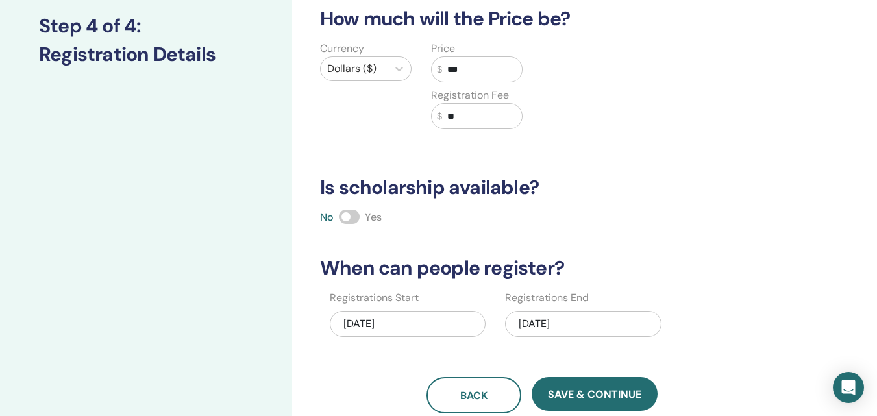
type input "**"
click at [345, 213] on span at bounding box center [349, 217] width 21 height 14
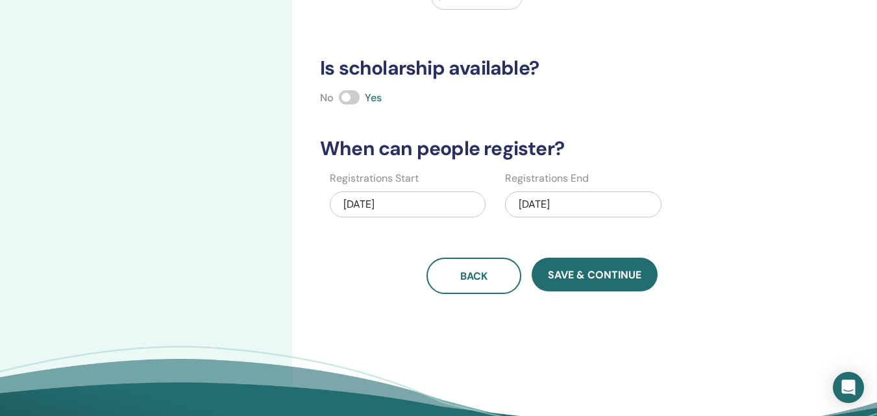
scroll to position [307, 0]
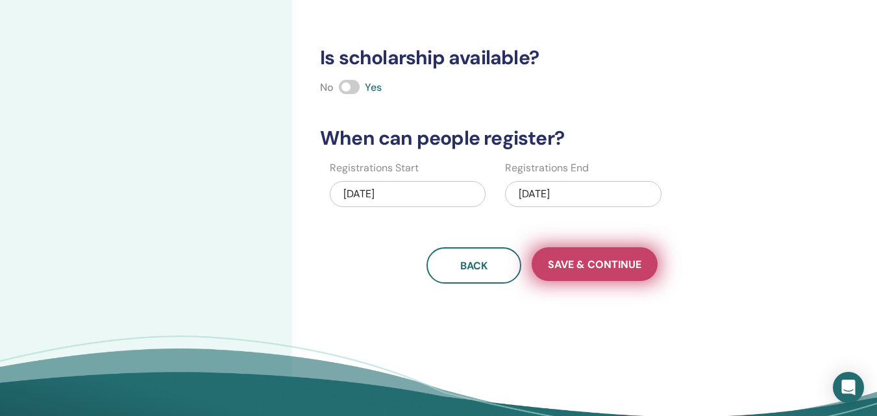
click at [596, 269] on span "Save & Continue" at bounding box center [594, 265] width 93 height 14
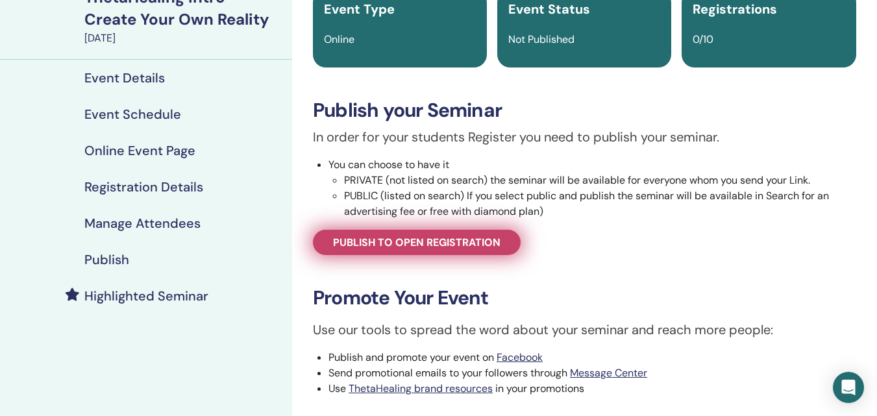
scroll to position [130, 0]
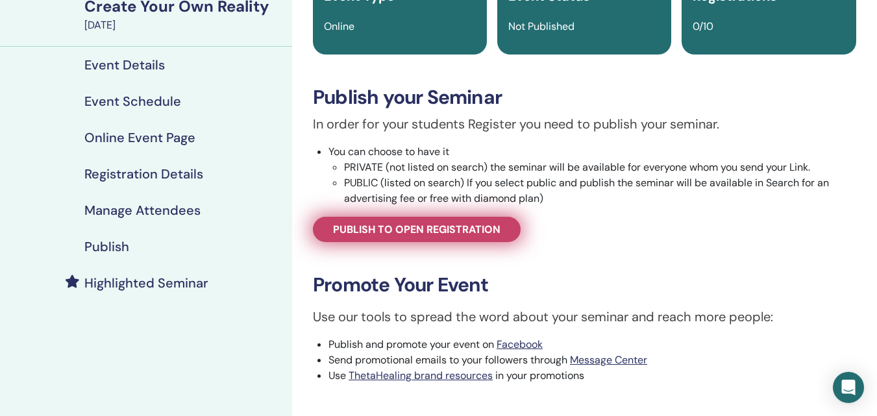
click at [447, 221] on link "Publish to open registration" at bounding box center [417, 229] width 208 height 25
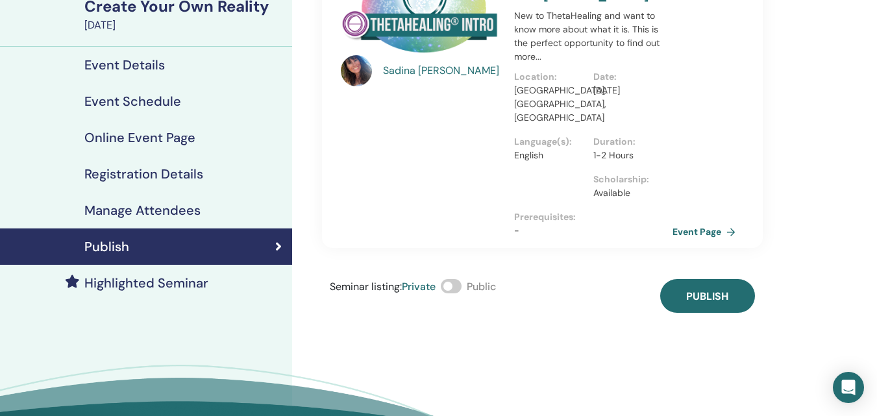
click at [452, 279] on span at bounding box center [451, 286] width 21 height 14
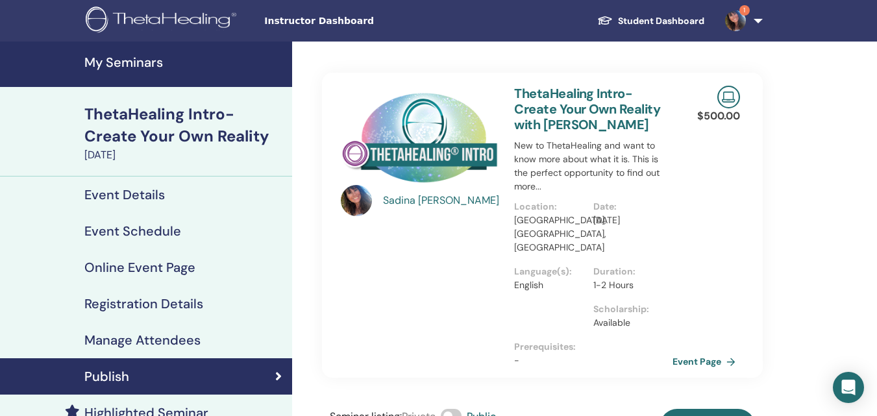
click at [134, 65] on h4 "My Seminars" at bounding box center [184, 62] width 200 height 16
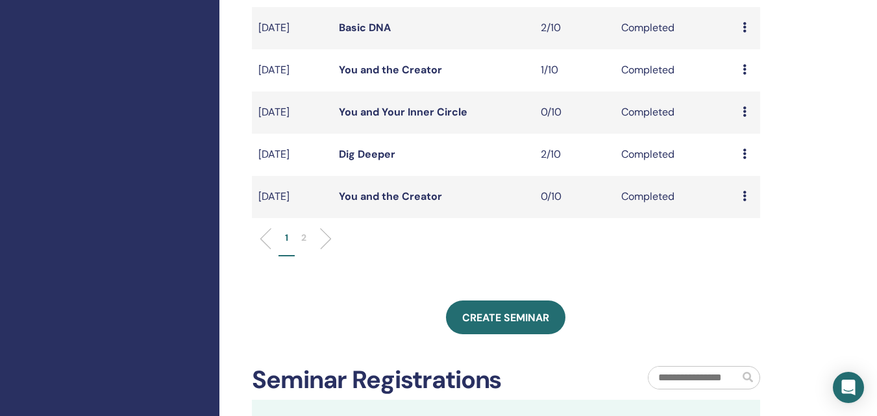
scroll to position [519, 0]
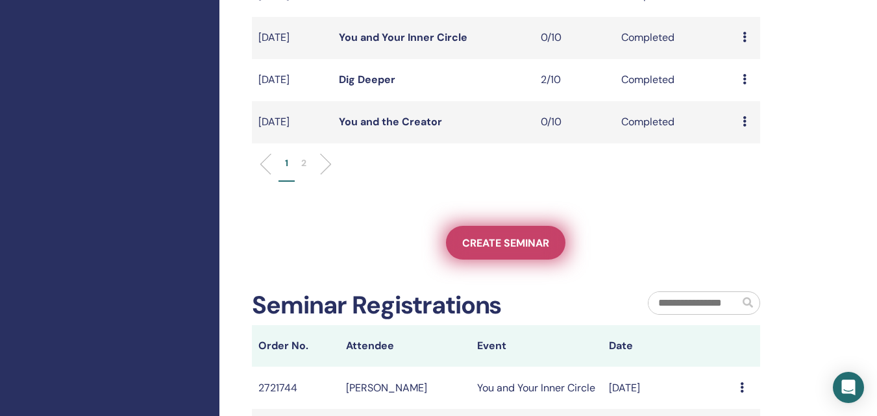
click at [515, 250] on span "Create seminar" at bounding box center [505, 243] width 87 height 14
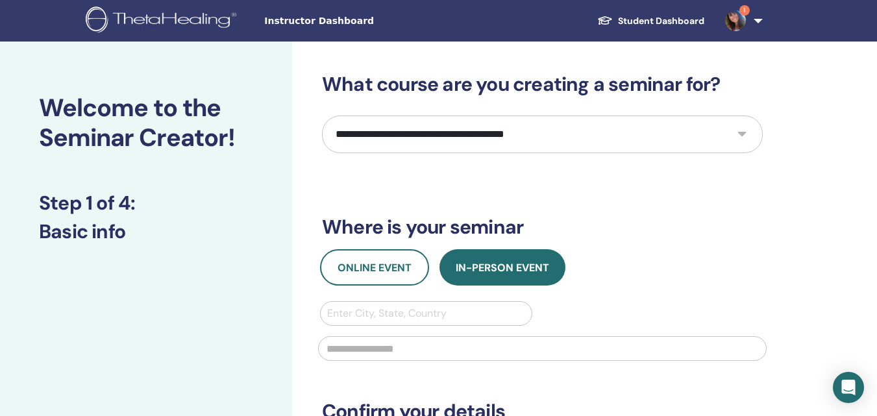
click at [481, 139] on select "**********" at bounding box center [542, 134] width 441 height 38
select select "****"
click at [322, 115] on select "**********" at bounding box center [542, 134] width 441 height 38
click at [378, 267] on span "Online Event" at bounding box center [374, 268] width 74 height 14
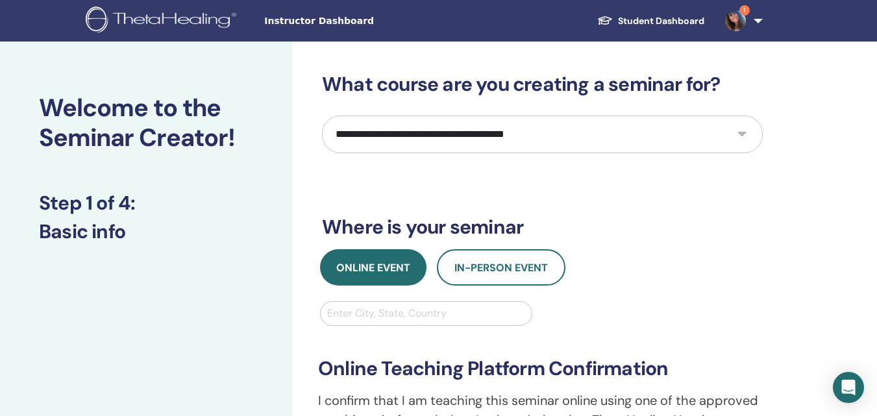
click at [374, 315] on div at bounding box center [426, 313] width 198 height 18
click at [376, 311] on div at bounding box center [426, 313] width 198 height 18
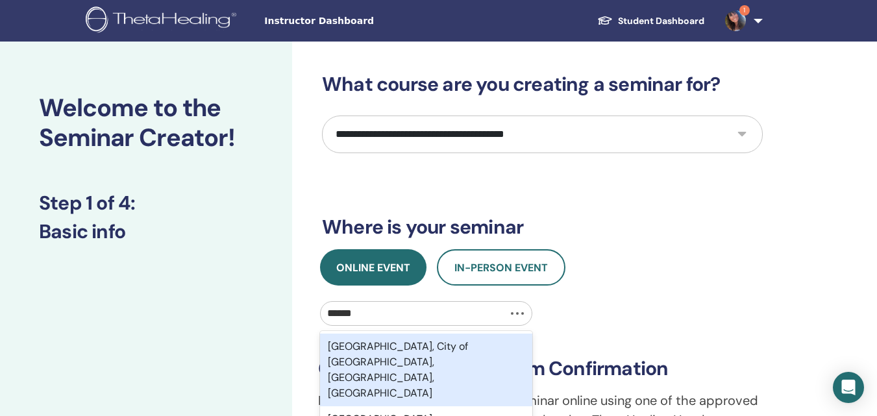
type input "*******"
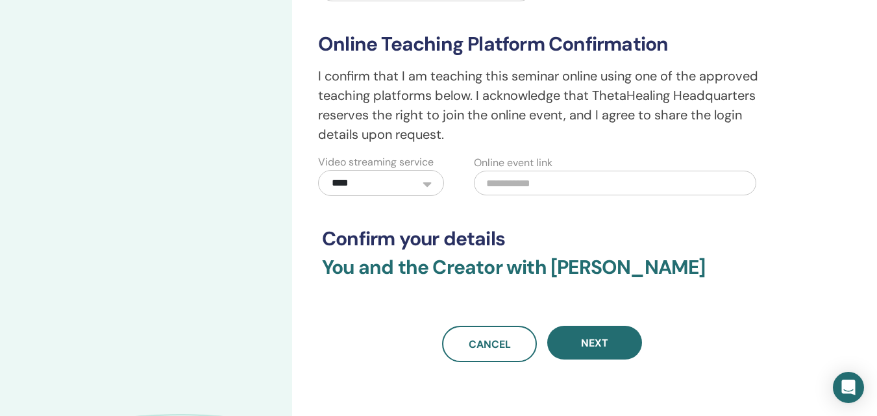
scroll to position [389, 0]
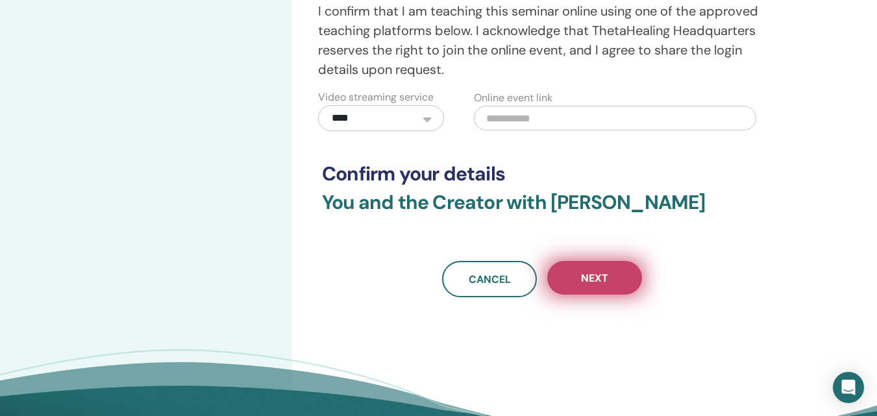
click at [588, 279] on span "Next" at bounding box center [594, 278] width 27 height 14
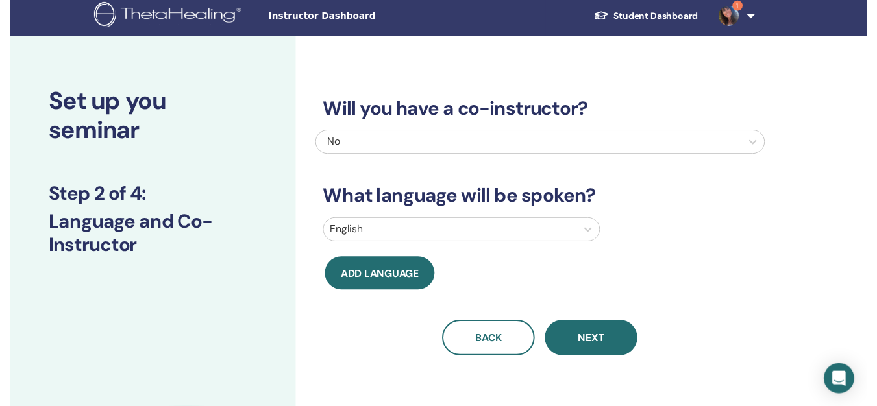
scroll to position [0, 0]
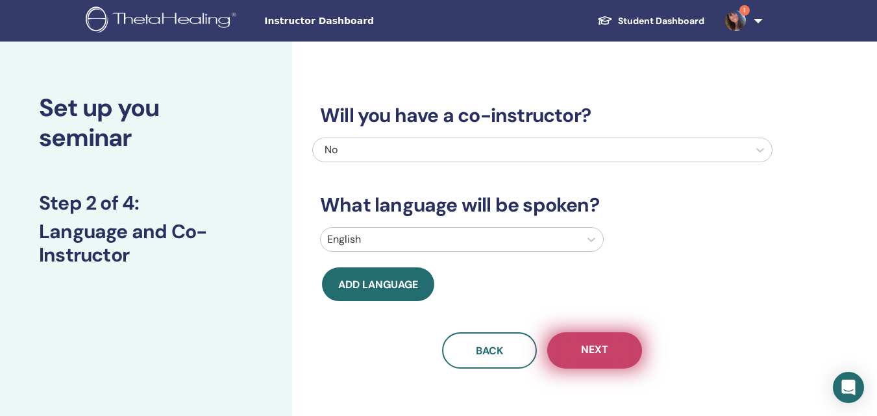
click at [573, 337] on button "Next" at bounding box center [594, 350] width 95 height 36
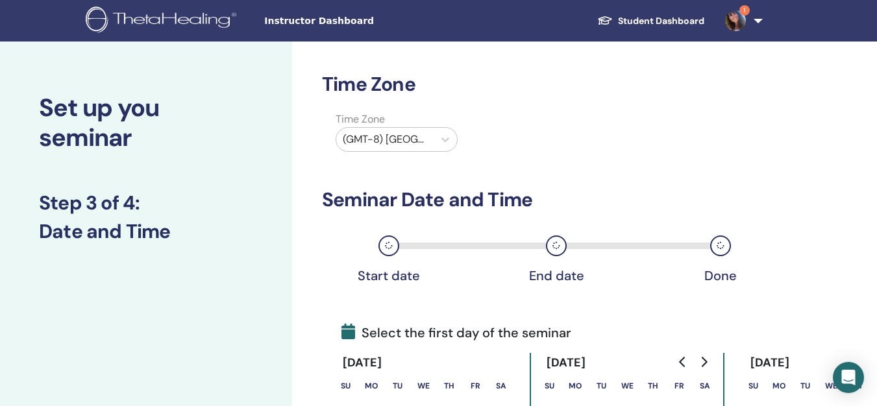
click at [419, 146] on div at bounding box center [385, 139] width 84 height 18
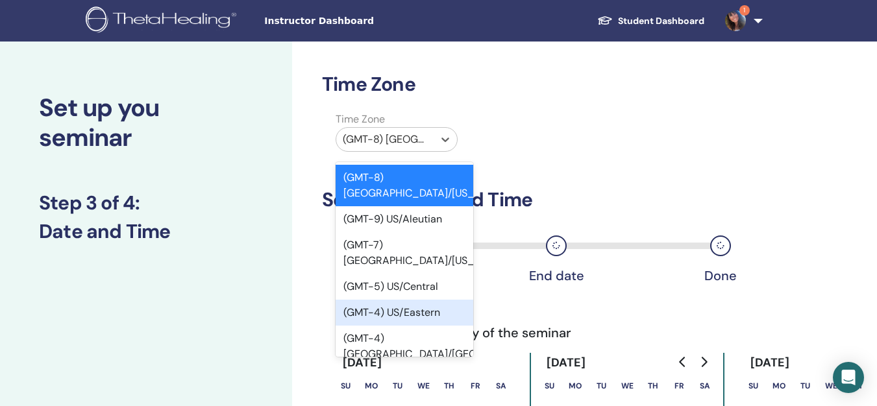
click at [377, 300] on div "(GMT-4) US/Eastern" at bounding box center [404, 313] width 138 height 26
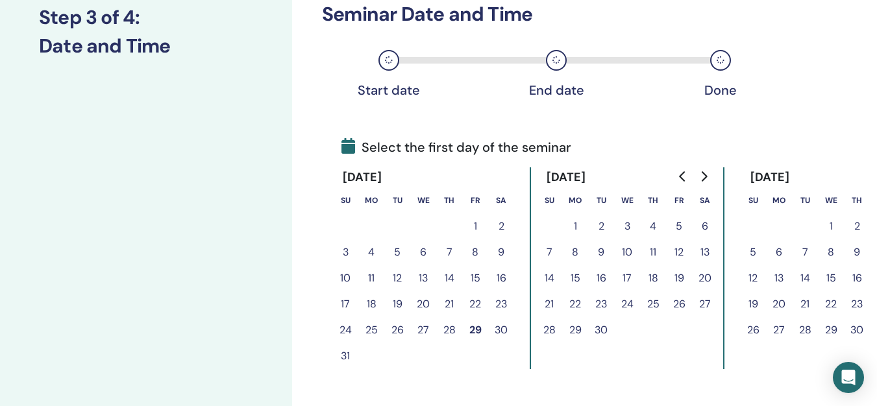
scroll to position [195, 0]
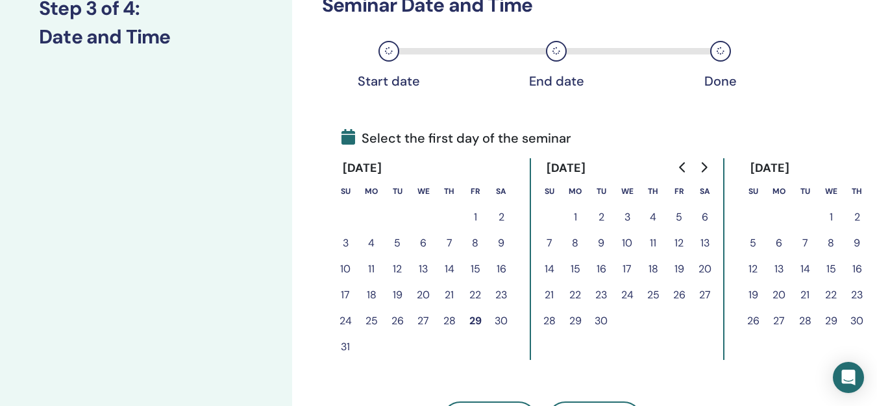
click at [703, 239] on button "13" at bounding box center [705, 243] width 26 height 26
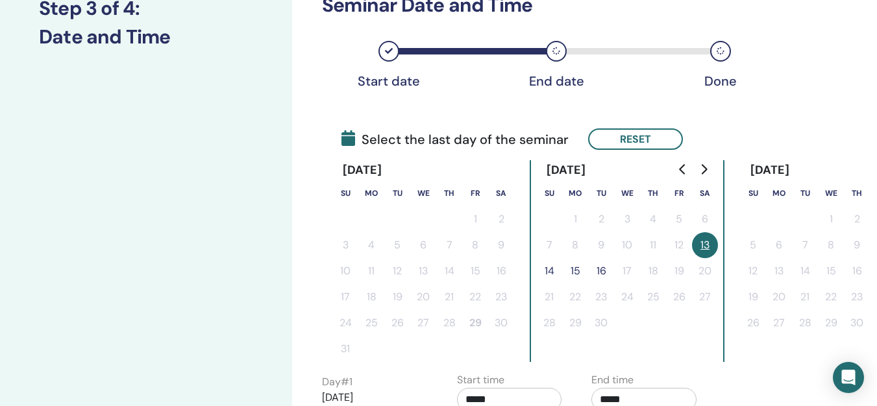
click at [554, 275] on button "14" at bounding box center [549, 271] width 26 height 26
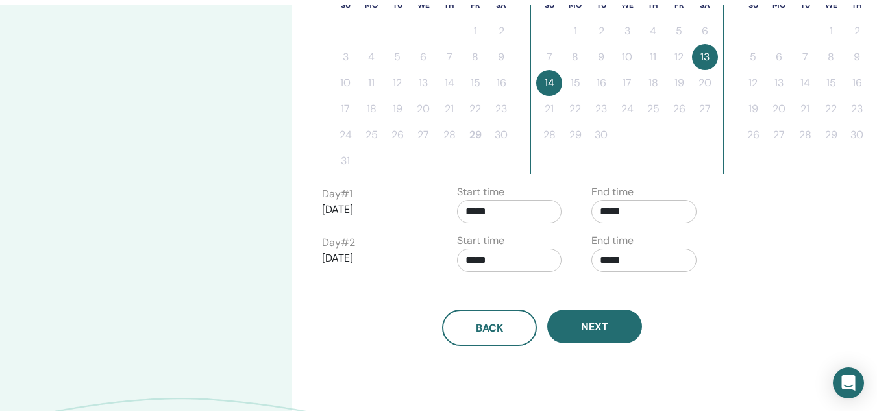
scroll to position [389, 0]
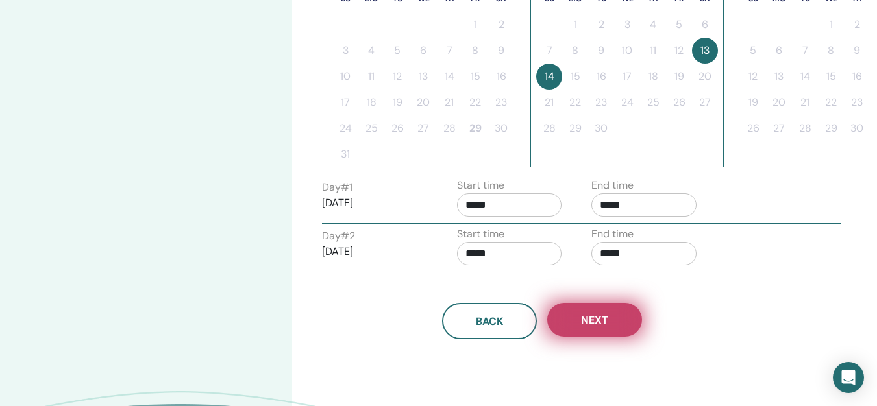
click at [615, 321] on button "Next" at bounding box center [594, 320] width 95 height 34
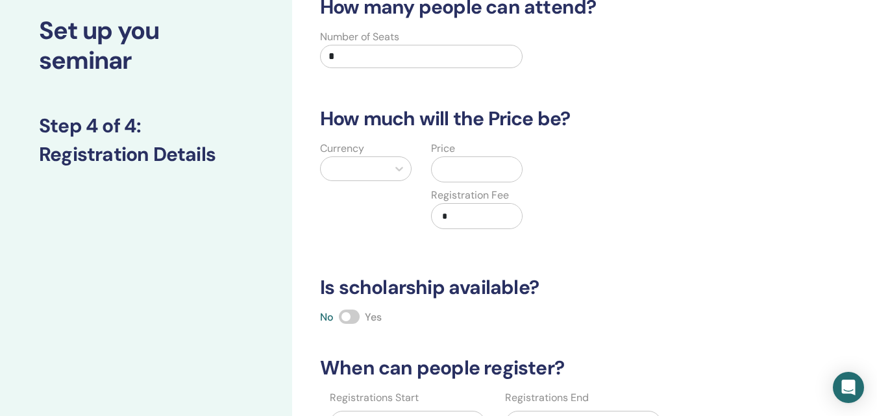
scroll to position [0, 0]
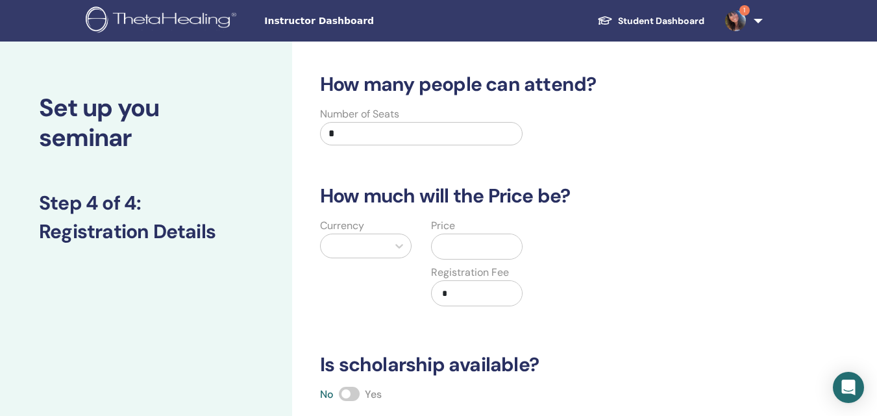
click at [395, 143] on input "*" at bounding box center [421, 133] width 202 height 23
type input "**"
click at [356, 244] on div at bounding box center [354, 246] width 54 height 18
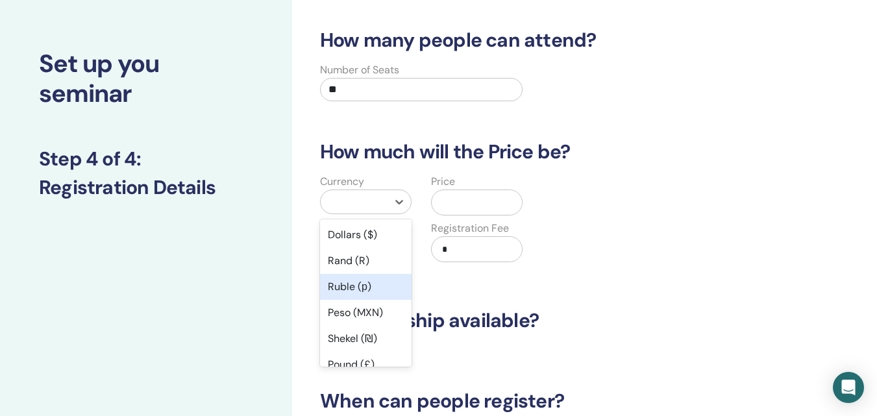
scroll to position [47, 0]
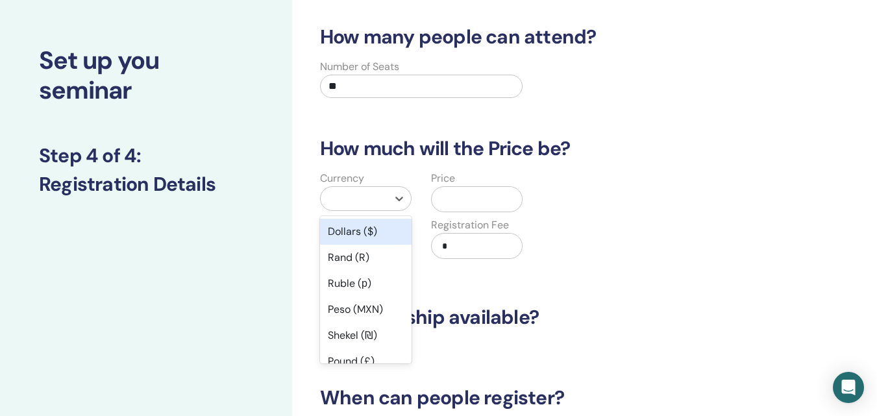
click at [361, 235] on div "Dollars ($)" at bounding box center [365, 232] width 91 height 26
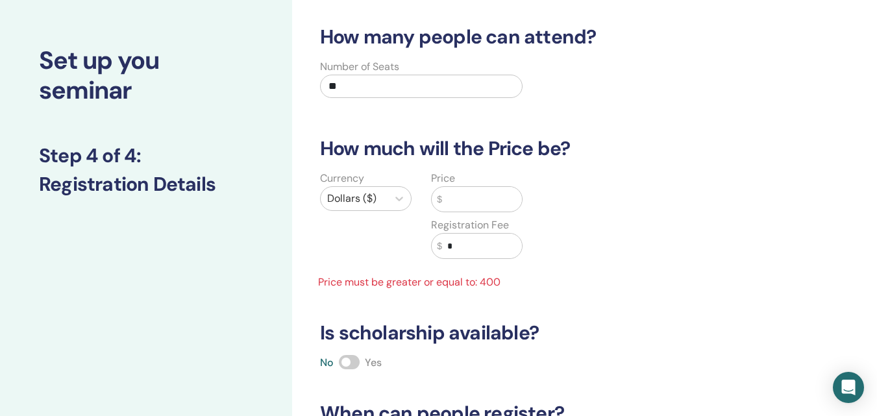
click at [468, 204] on input "text" at bounding box center [482, 199] width 80 height 25
click at [478, 228] on label "Registration Fee" at bounding box center [470, 225] width 78 height 16
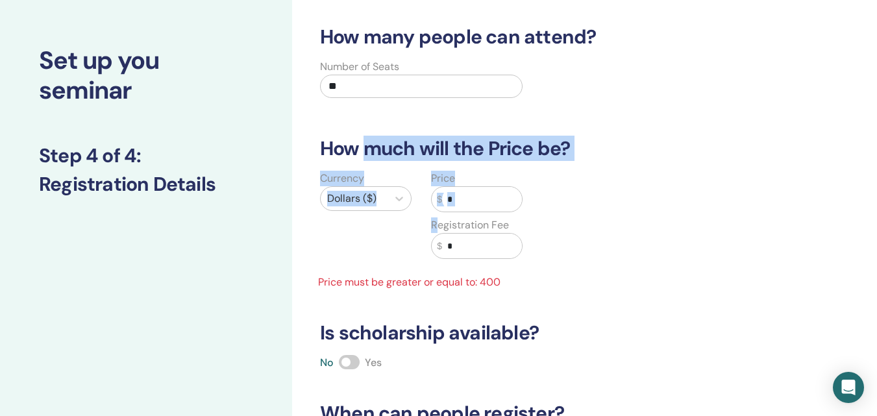
drag, startPoint x: 478, startPoint y: 228, endPoint x: 398, endPoint y: 165, distance: 102.1
click at [392, 160] on div "How many people can attend? Number of Seats ** How much will the Price be? Curr…" at bounding box center [542, 291] width 460 height 533
click at [455, 200] on input "*" at bounding box center [482, 199] width 80 height 25
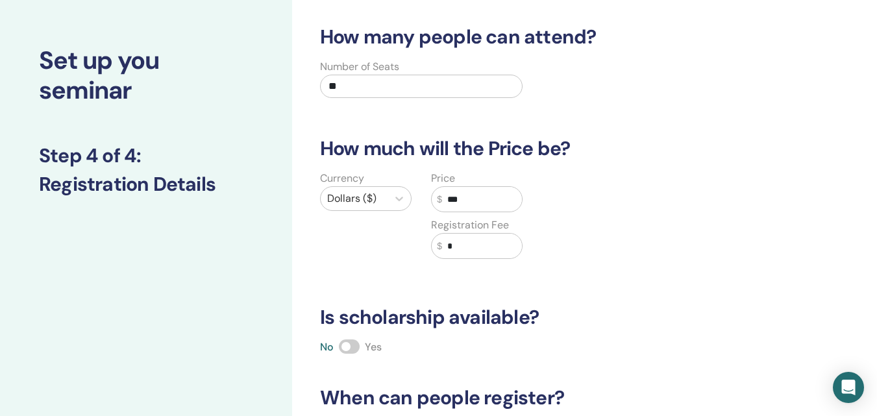
type input "***"
click at [456, 245] on input "*" at bounding box center [482, 246] width 80 height 25
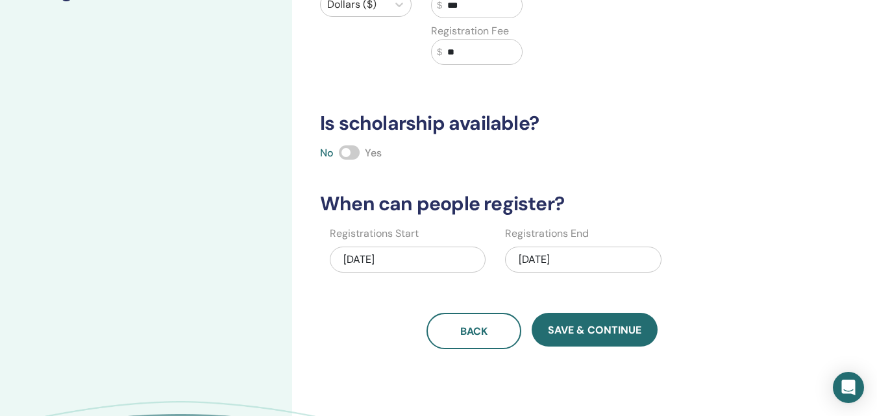
scroll to position [242, 0]
type input "**"
click at [354, 155] on span at bounding box center [349, 152] width 21 height 14
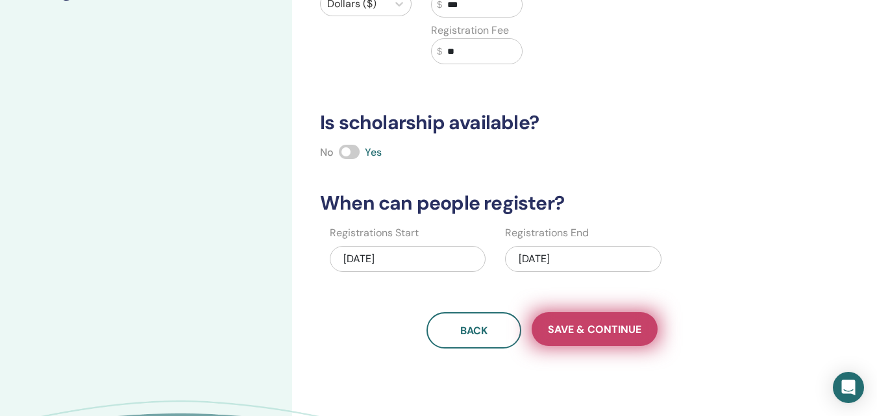
drag, startPoint x: 612, startPoint y: 331, endPoint x: 618, endPoint y: 323, distance: 9.7
click at [612, 328] on span "Save & Continue" at bounding box center [594, 329] width 93 height 14
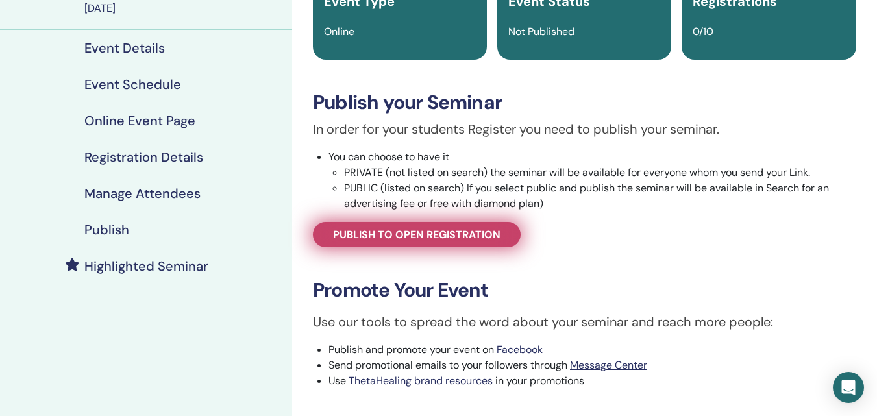
scroll to position [130, 0]
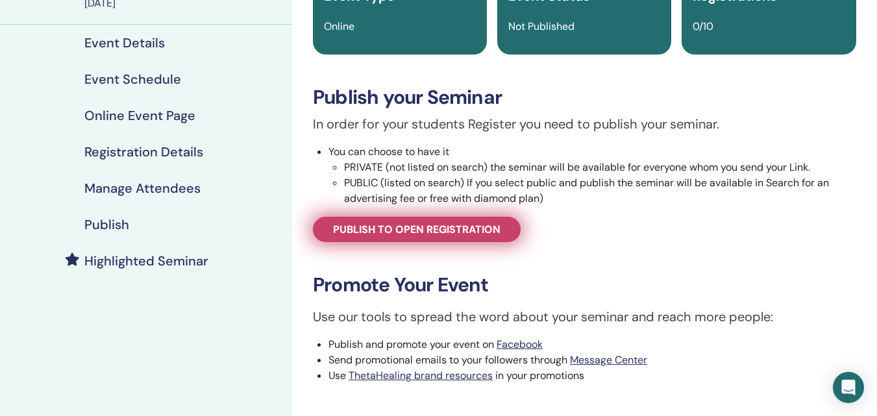
click at [481, 223] on span "Publish to open registration" at bounding box center [416, 230] width 167 height 14
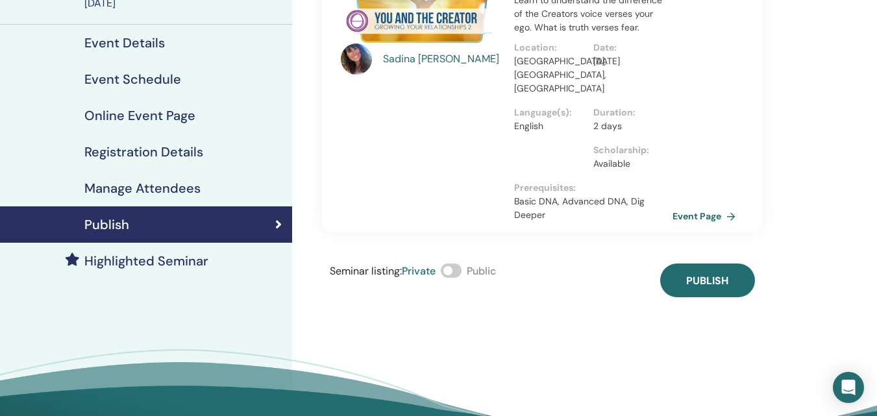
click at [454, 263] on span at bounding box center [451, 270] width 21 height 14
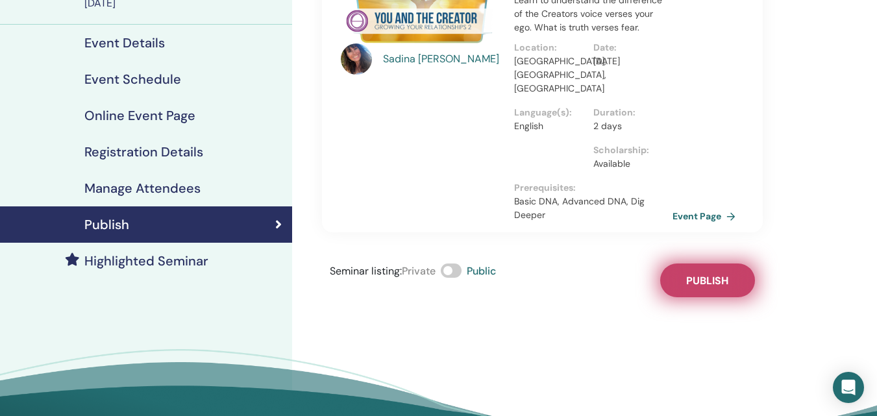
click at [720, 274] on span "Publish" at bounding box center [707, 281] width 42 height 14
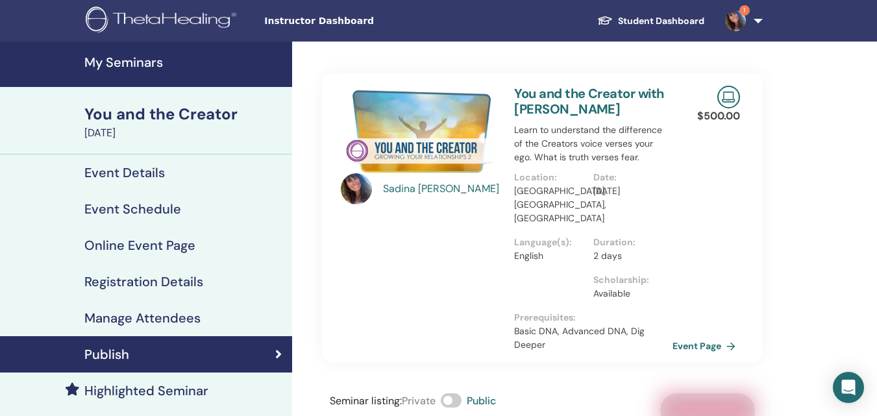
click at [124, 58] on h4 "My Seminars" at bounding box center [184, 62] width 200 height 16
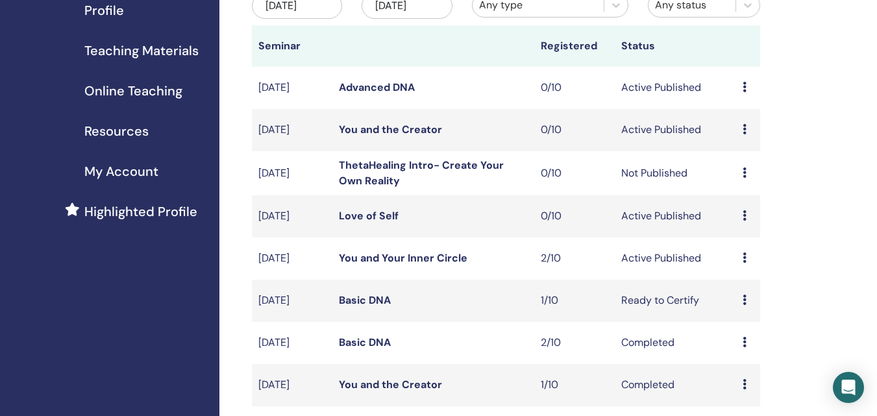
scroll to position [195, 0]
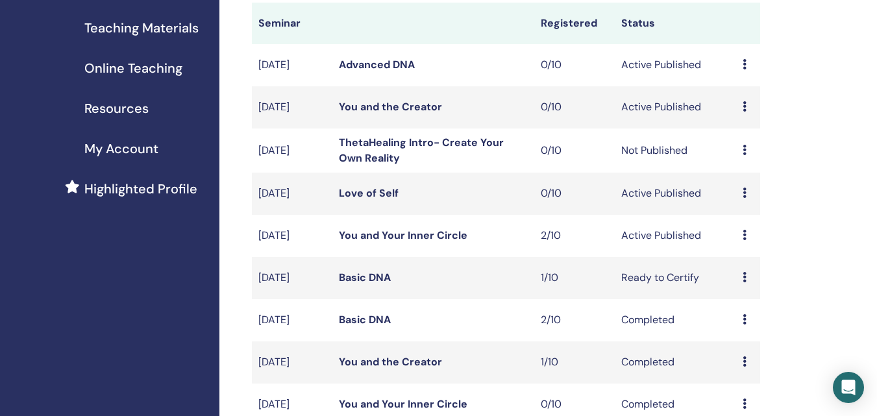
click at [744, 155] on icon at bounding box center [744, 150] width 4 height 10
click at [738, 239] on p "Cancel" at bounding box center [745, 233] width 49 height 16
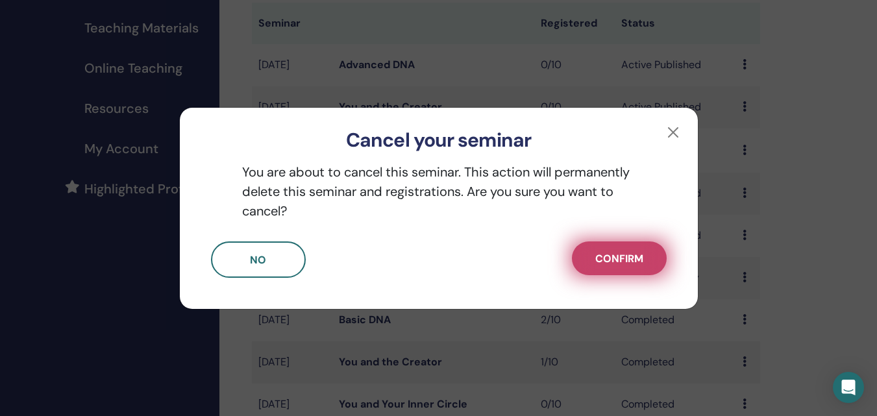
click at [663, 254] on button "Confirm" at bounding box center [619, 258] width 95 height 34
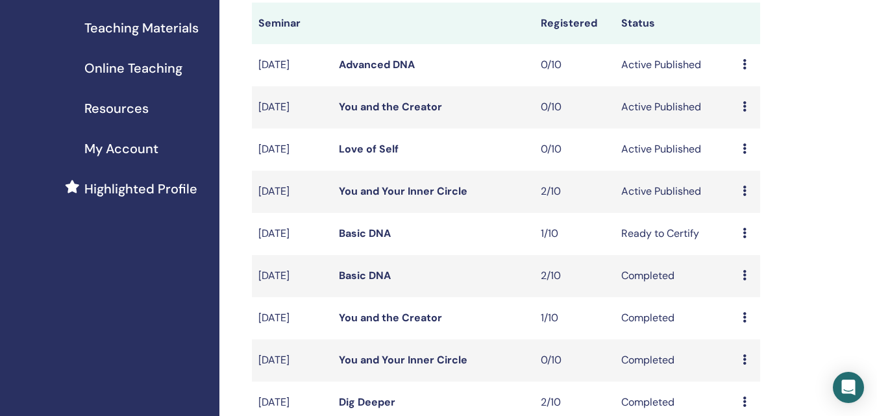
click at [428, 198] on link "You and Your Inner Circle" at bounding box center [403, 191] width 128 height 14
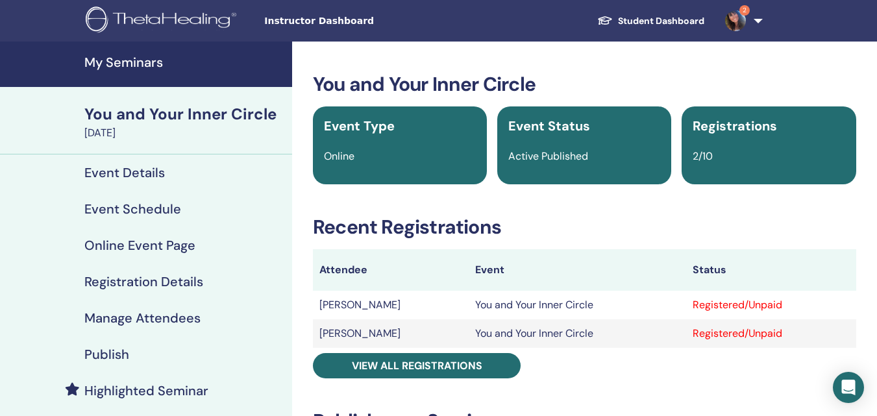
click at [775, 305] on div "Registered/Unpaid" at bounding box center [770, 305] width 157 height 16
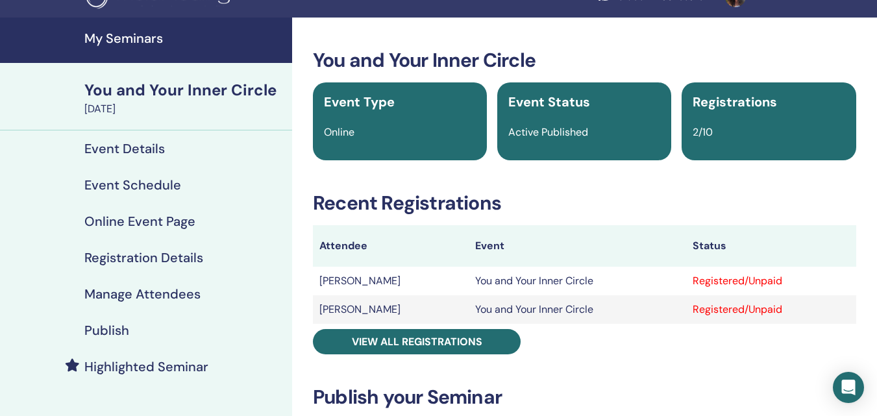
scroll to position [65, 0]
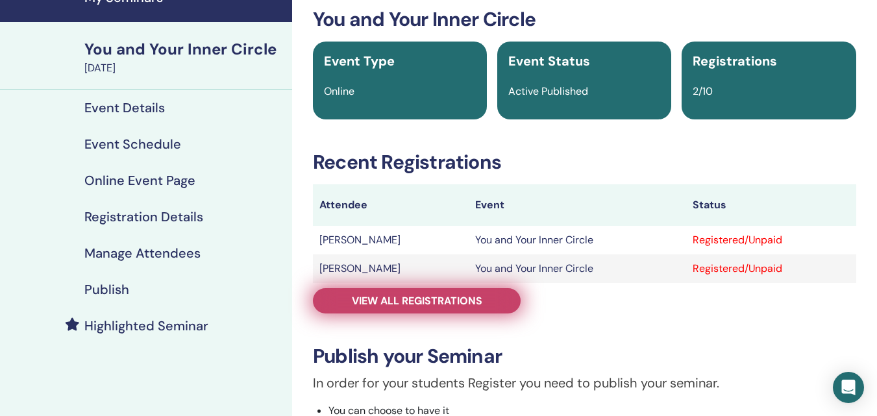
click at [509, 299] on link "View all registrations" at bounding box center [417, 300] width 208 height 25
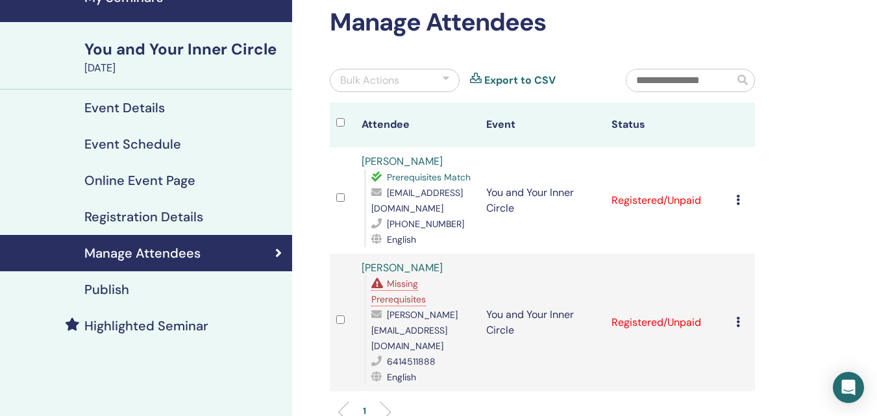
click at [735, 200] on td "Cancel Registration Do not auto-certify Mark as Paid Mark as Unpaid Mark as Abs…" at bounding box center [741, 200] width 25 height 106
click at [734, 200] on td "Cancel Registration Do not auto-certify Mark as Paid Mark as Unpaid Mark as Abs…" at bounding box center [741, 200] width 25 height 106
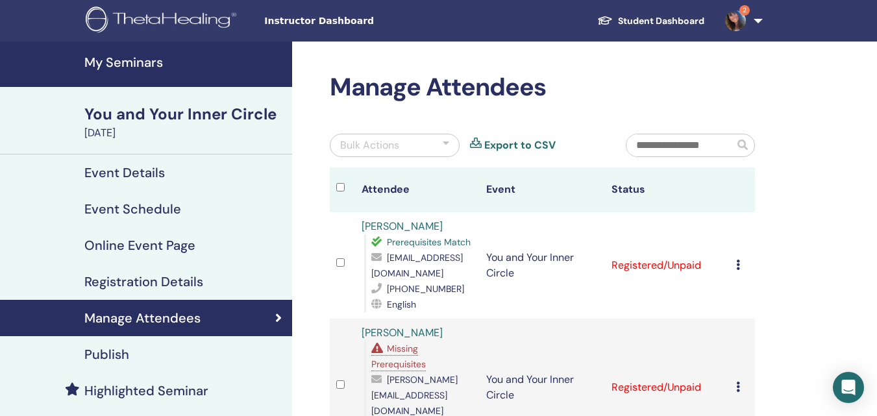
click at [688, 267] on td "Registered/Unpaid" at bounding box center [667, 265] width 125 height 106
click at [738, 266] on icon at bounding box center [738, 265] width 4 height 10
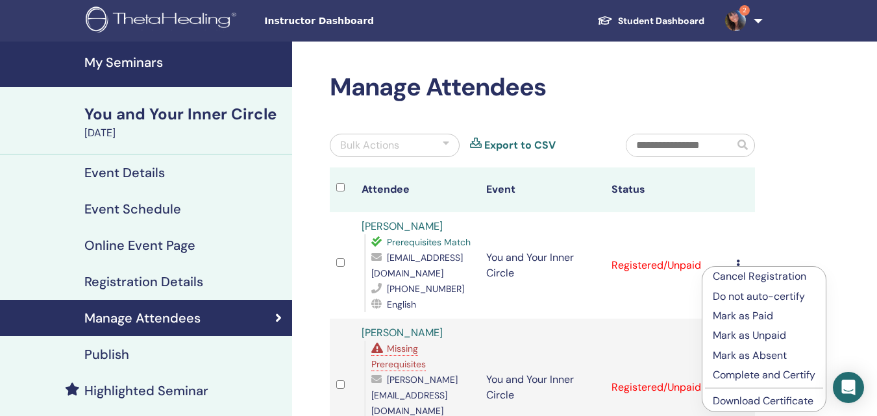
click at [749, 317] on p "Mark as Paid" at bounding box center [763, 316] width 103 height 16
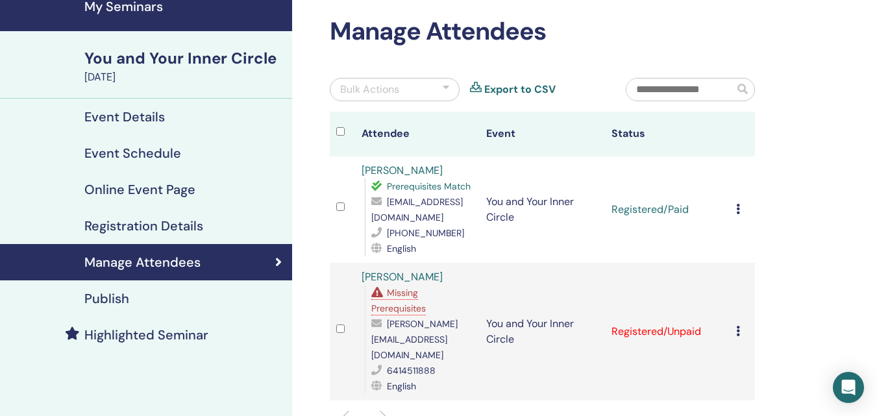
scroll to position [130, 0]
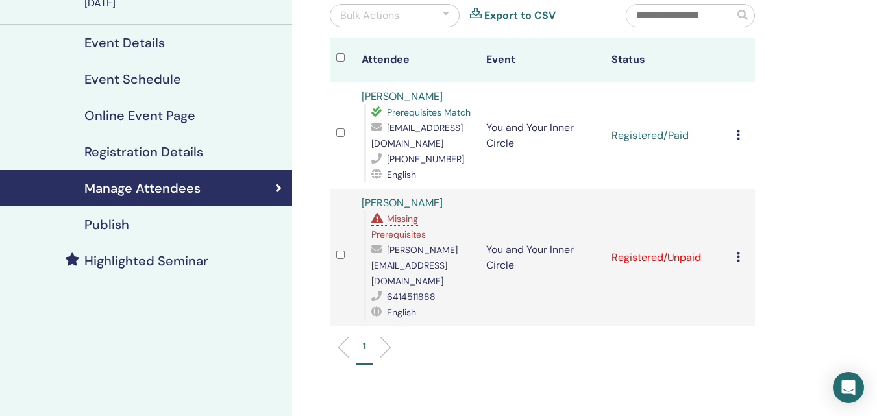
click at [735, 252] on td "Cancel Registration Do not auto-certify Mark as Paid Mark as Unpaid Mark as Abs…" at bounding box center [741, 258] width 25 height 138
click at [735, 248] on td "Cancel Registration Do not auto-certify Mark as Paid Mark as Unpaid Mark as Abs…" at bounding box center [741, 258] width 25 height 138
click at [729, 249] on td "Registered/Unpaid" at bounding box center [667, 258] width 125 height 138
click at [701, 249] on td "Registered/Unpaid" at bounding box center [667, 258] width 125 height 138
click at [738, 252] on icon at bounding box center [738, 257] width 4 height 10
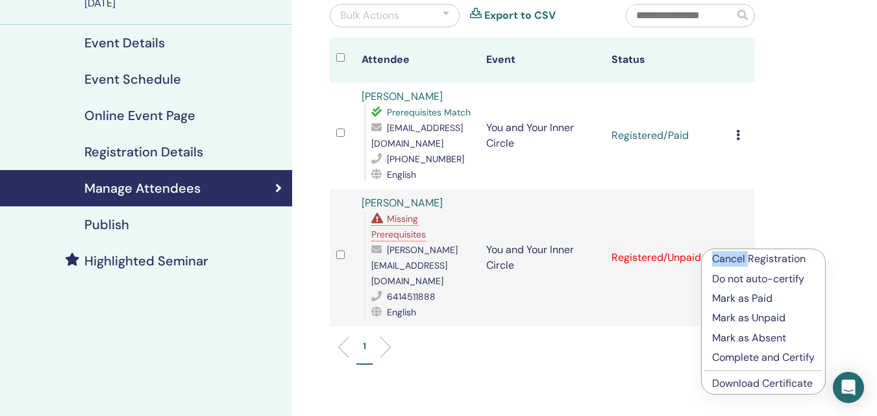
click at [738, 248] on div "Cancel Registration Do not auto-certify Mark as Paid Mark as Unpaid Mark as Abs…" at bounding box center [763, 321] width 125 height 146
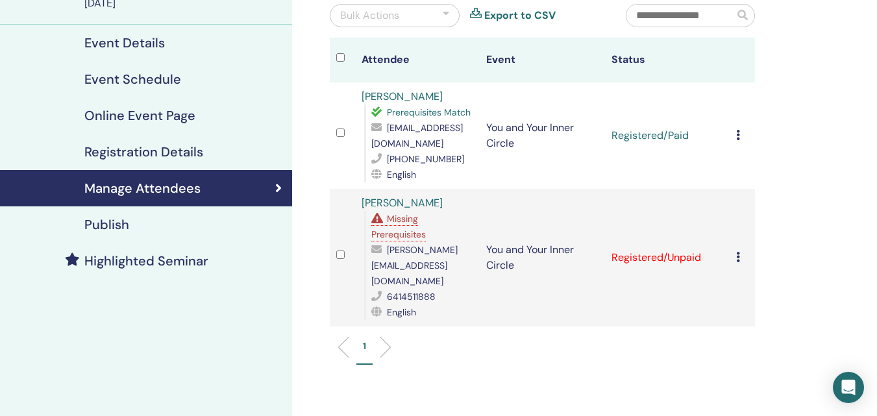
click at [738, 252] on icon at bounding box center [738, 257] width 4 height 10
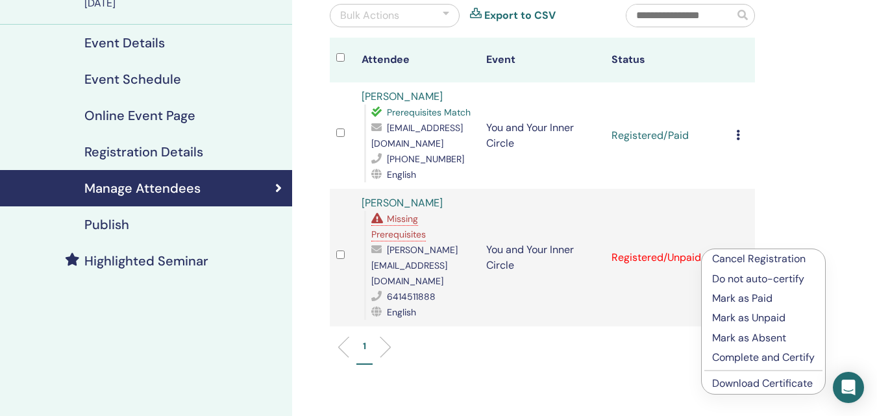
click at [756, 260] on p "Cancel Registration" at bounding box center [763, 259] width 103 height 16
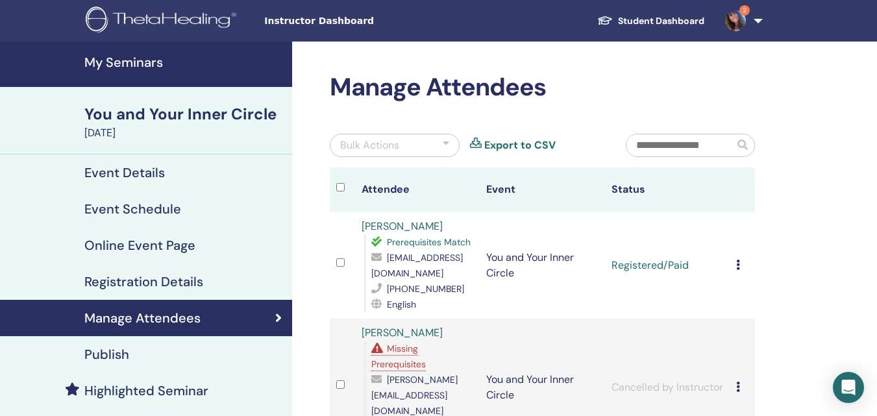
click at [116, 60] on h4 "My Seminars" at bounding box center [184, 62] width 200 height 16
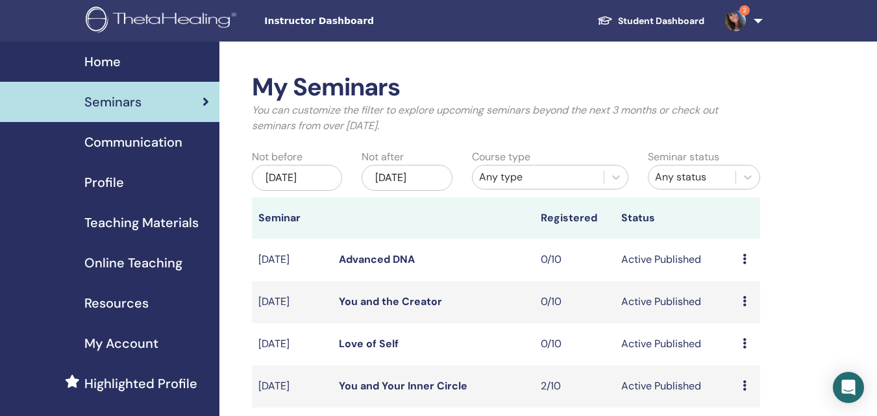
scroll to position [65, 0]
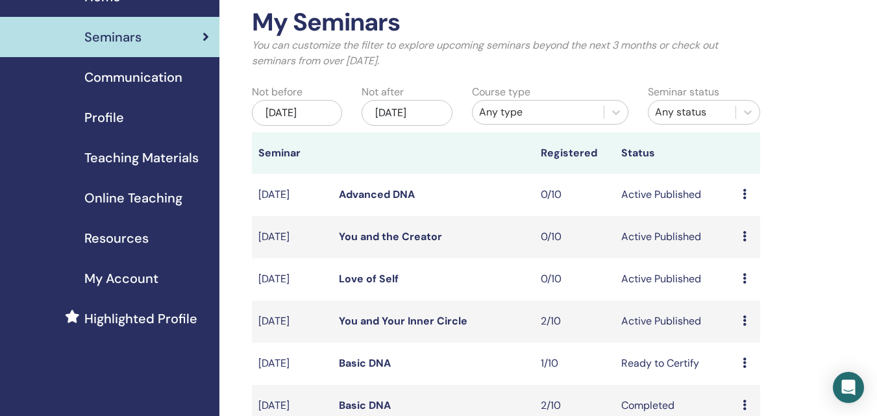
click at [742, 284] on icon at bounding box center [744, 278] width 4 height 10
click at [745, 302] on link "Preview" at bounding box center [738, 301] width 37 height 14
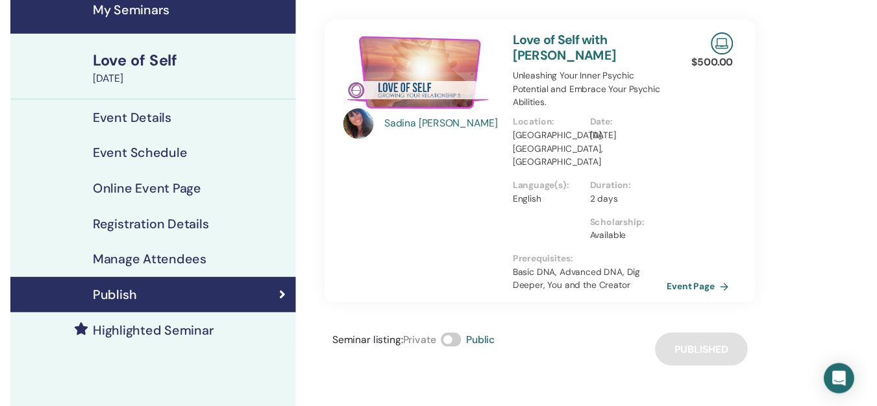
scroll to position [130, 0]
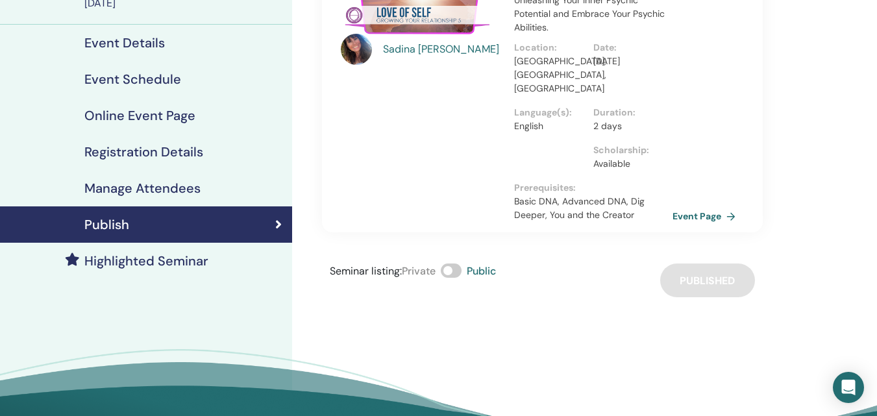
click at [185, 264] on h4 "Highlighted Seminar" at bounding box center [146, 261] width 124 height 16
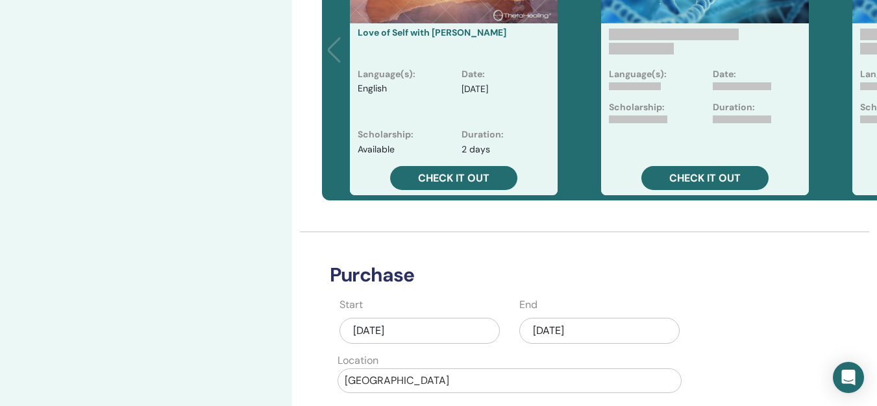
scroll to position [454, 0]
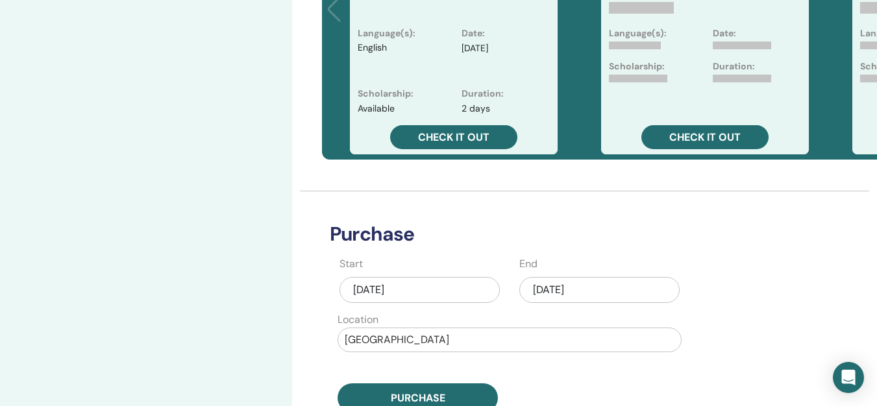
click at [581, 293] on div "Aug/29, 2025" at bounding box center [599, 290] width 160 height 26
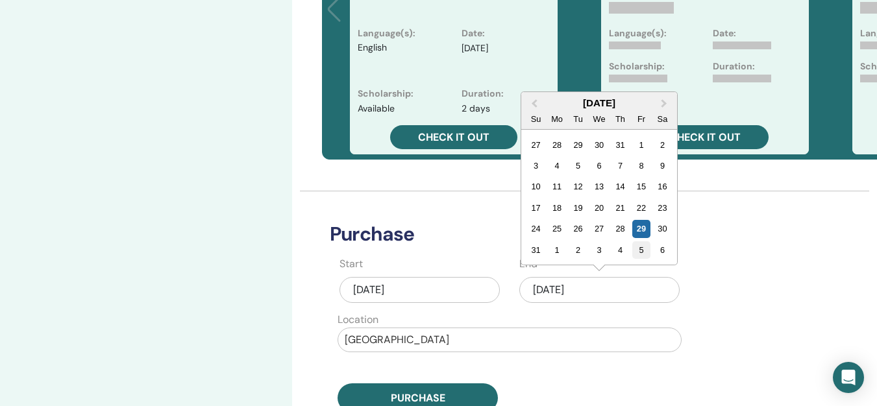
click at [642, 252] on div "5" at bounding box center [641, 250] width 18 height 18
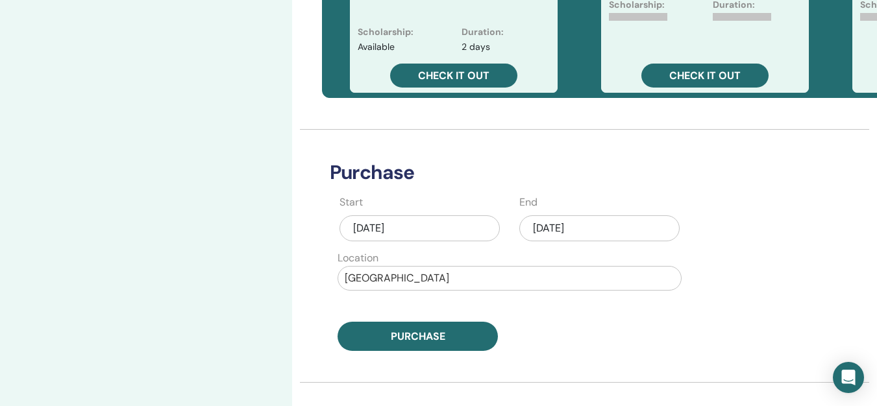
scroll to position [584, 0]
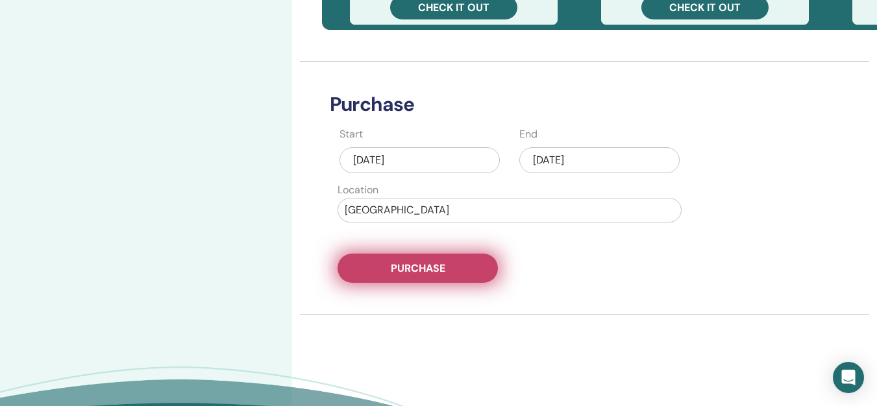
click at [464, 270] on button "Purchase" at bounding box center [417, 268] width 160 height 29
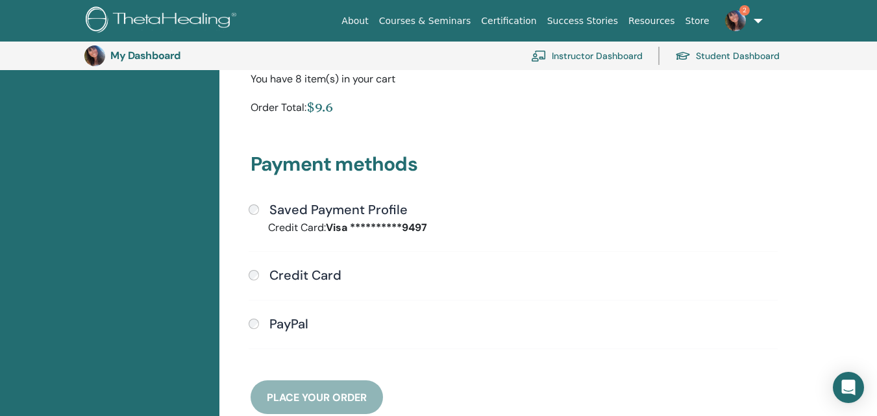
scroll to position [288, 0]
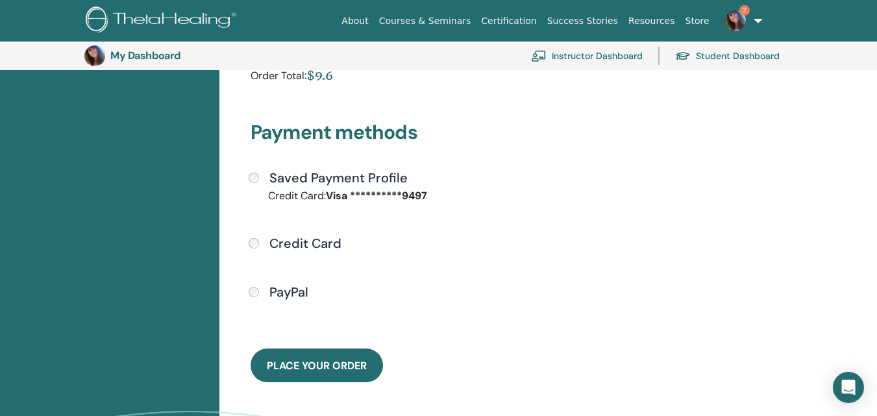
click at [352, 363] on span "Place Your Order" at bounding box center [317, 366] width 100 height 14
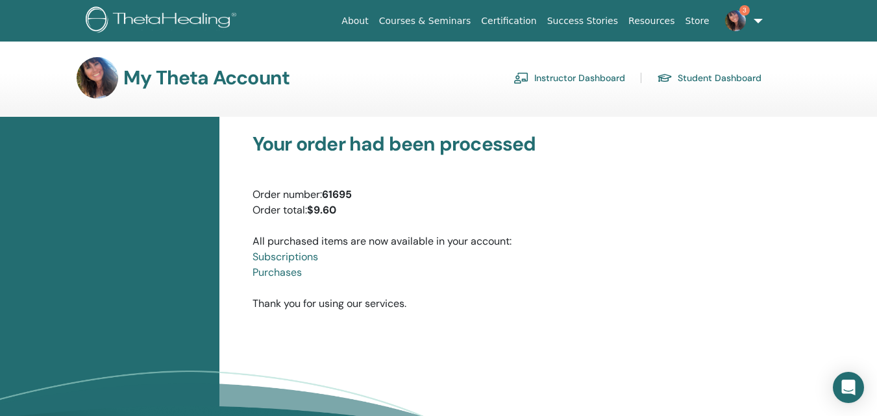
click at [732, 15] on img at bounding box center [735, 20] width 21 height 21
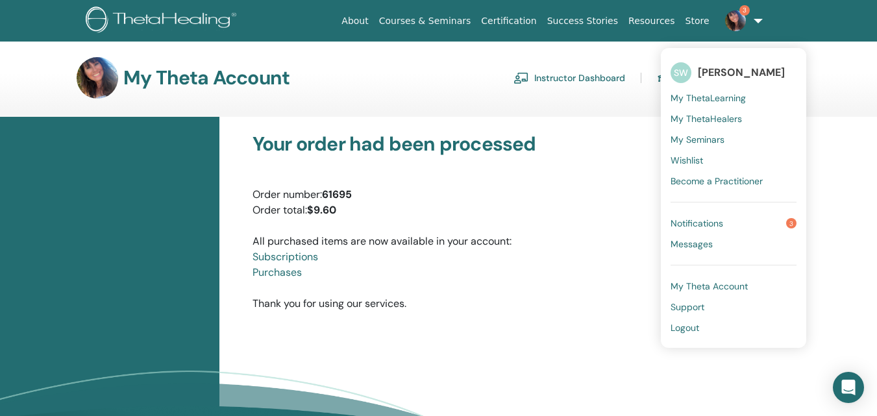
click at [709, 230] on link "Notifications 3" at bounding box center [733, 223] width 126 height 21
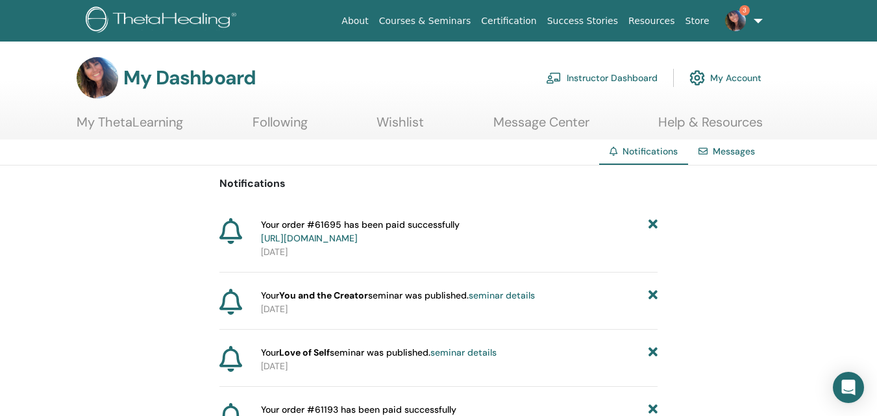
click at [742, 4] on link "3" at bounding box center [740, 21] width 53 height 42
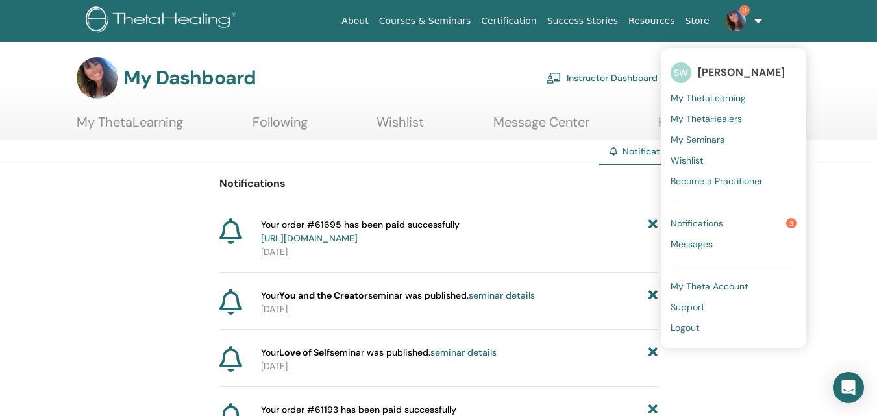
click at [710, 225] on span "Notifications" at bounding box center [696, 223] width 53 height 12
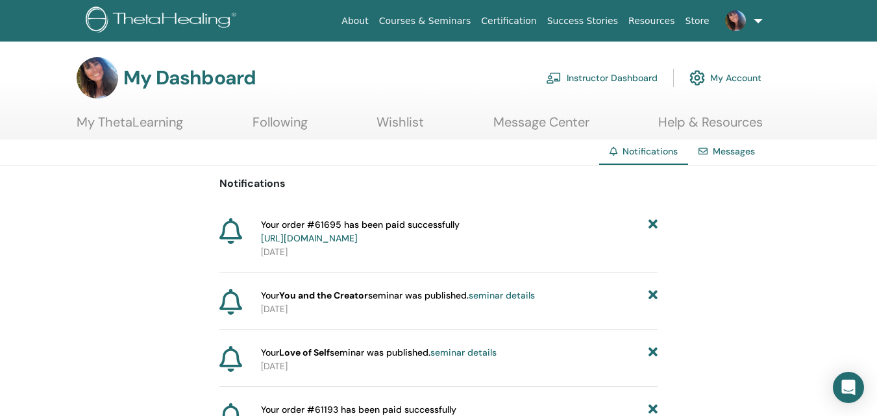
click at [606, 80] on link "Instructor Dashboard" at bounding box center [602, 78] width 112 height 29
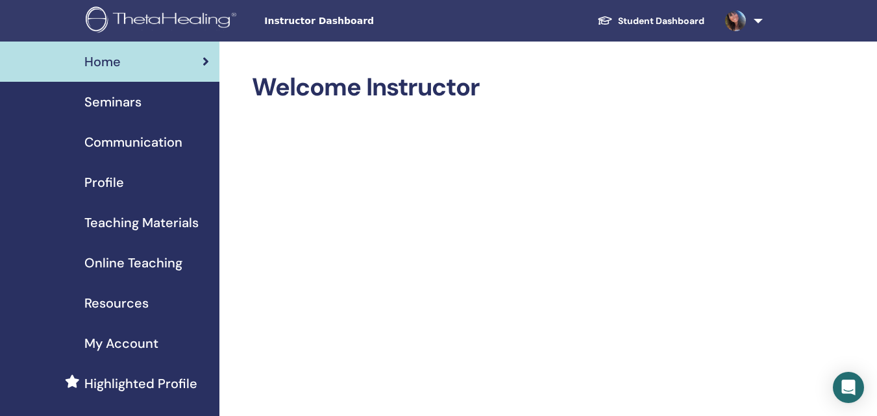
click at [101, 104] on span "Seminars" at bounding box center [112, 101] width 57 height 19
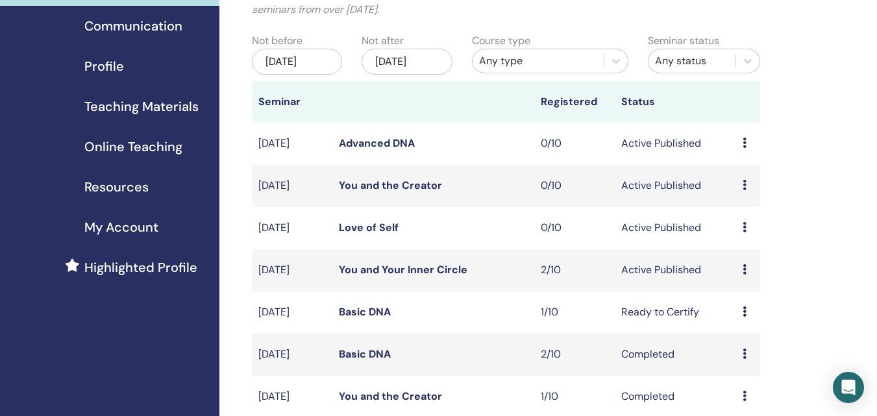
scroll to position [130, 0]
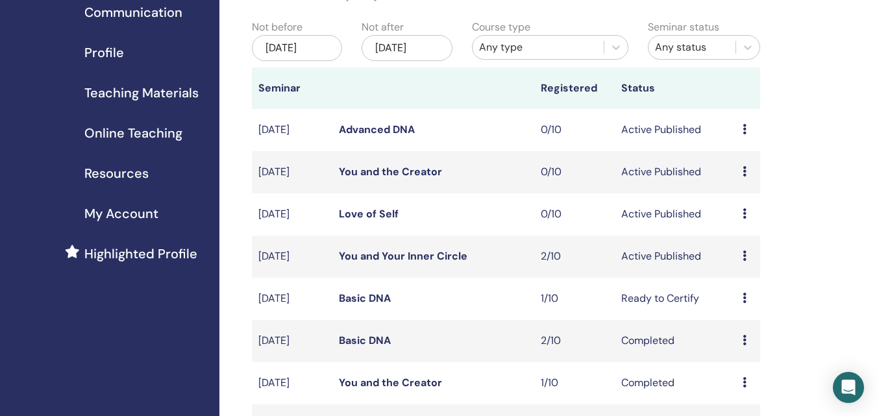
click at [485, 180] on td "You and the Creator" at bounding box center [433, 172] width 202 height 42
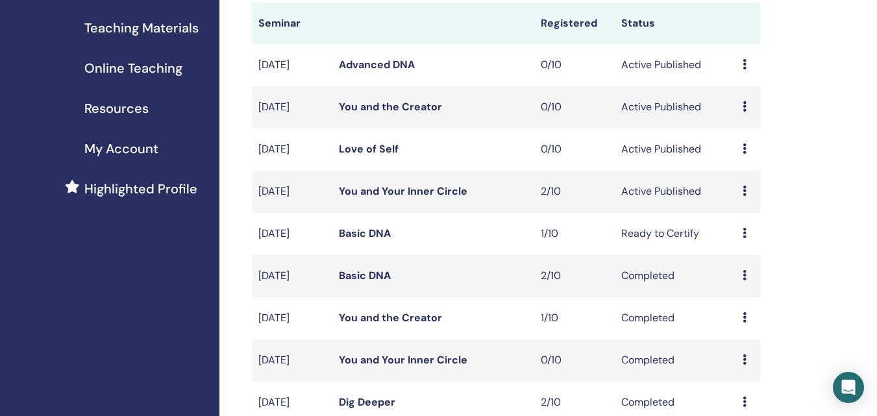
scroll to position [0, 0]
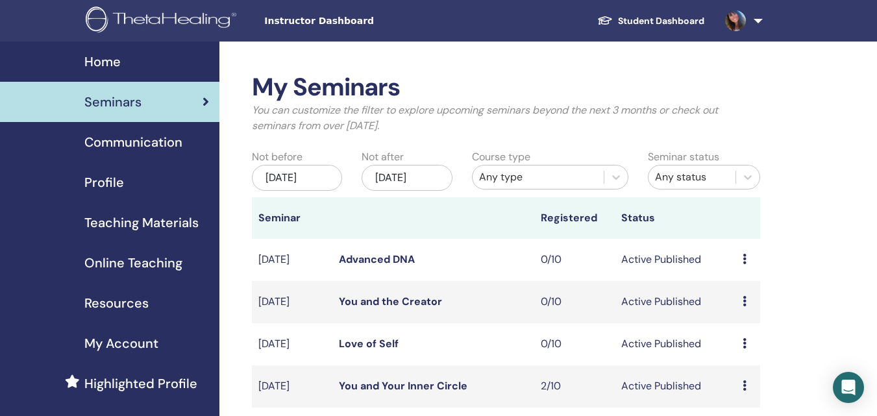
click at [673, 21] on link "Student Dashboard" at bounding box center [651, 21] width 128 height 24
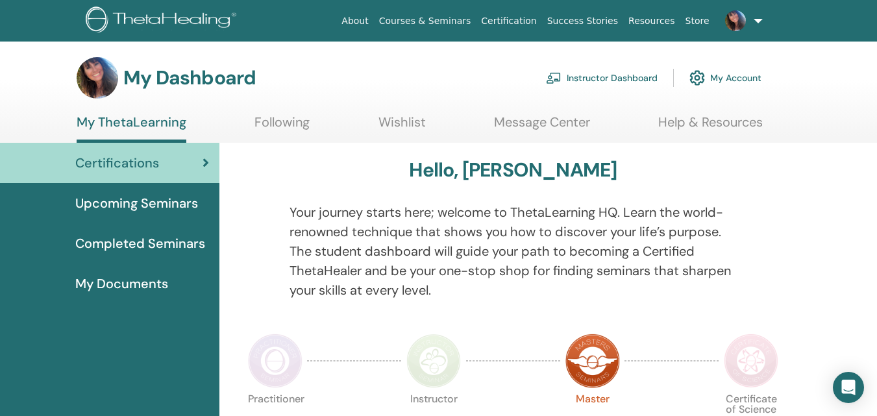
click at [456, 23] on link "Courses & Seminars" at bounding box center [425, 21] width 103 height 24
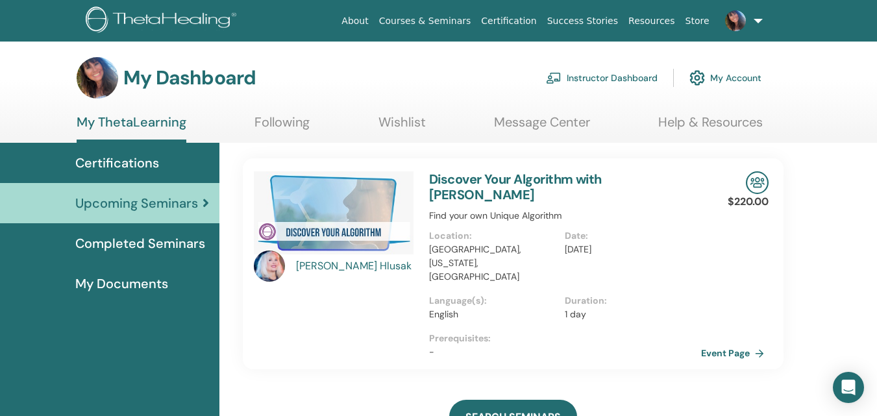
click at [572, 72] on link "Instructor Dashboard" at bounding box center [602, 78] width 112 height 29
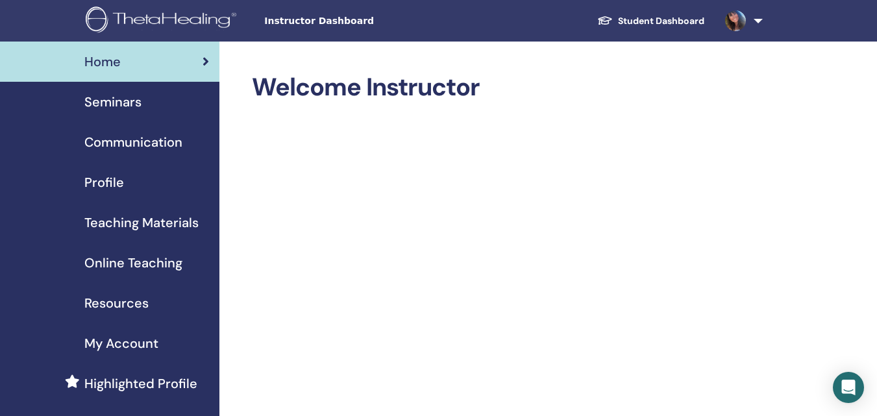
click at [125, 101] on span "Seminars" at bounding box center [112, 101] width 57 height 19
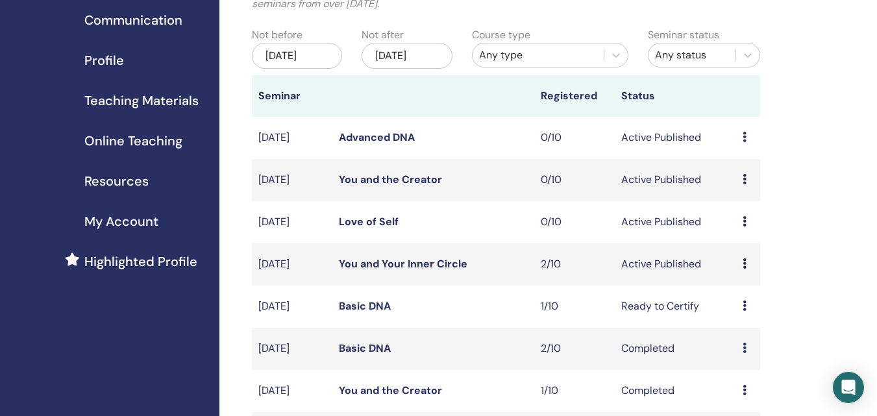
scroll to position [130, 0]
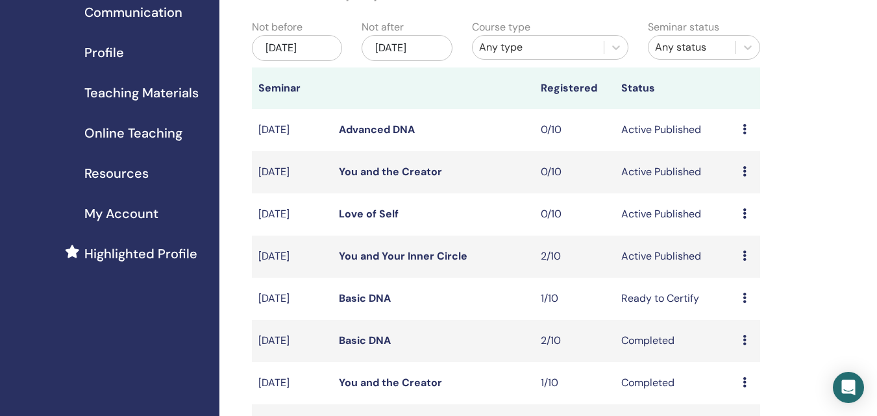
click at [745, 219] on icon at bounding box center [744, 213] width 4 height 10
click at [736, 253] on link "Edit" at bounding box center [732, 252] width 19 height 14
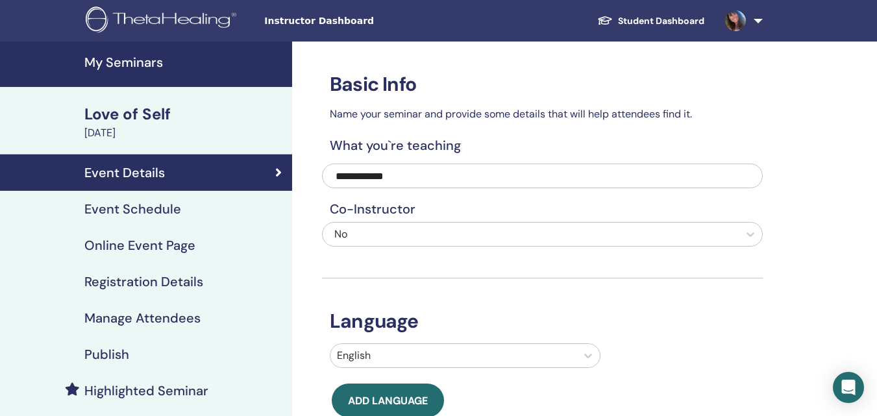
click at [179, 213] on div "Event Schedule" at bounding box center [145, 209] width 271 height 16
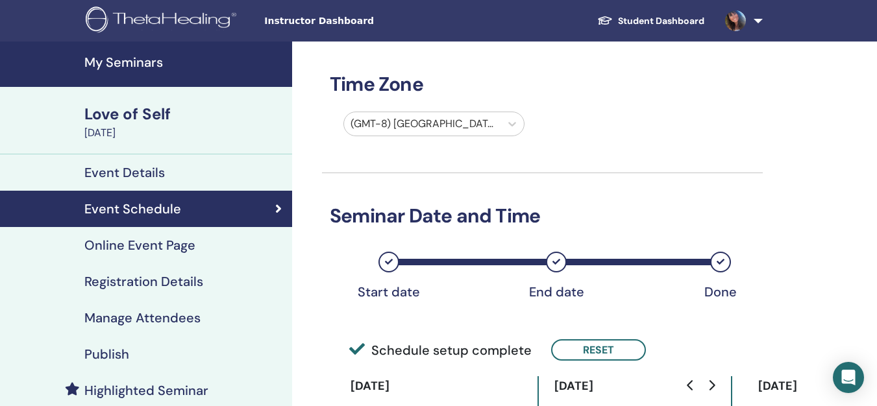
click at [459, 116] on div at bounding box center [421, 124] width 143 height 18
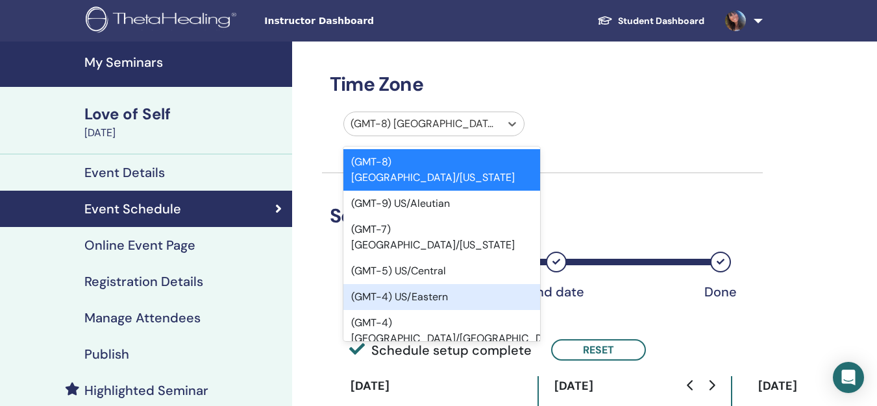
click at [413, 284] on div "(GMT-4) US/Eastern" at bounding box center [441, 297] width 197 height 26
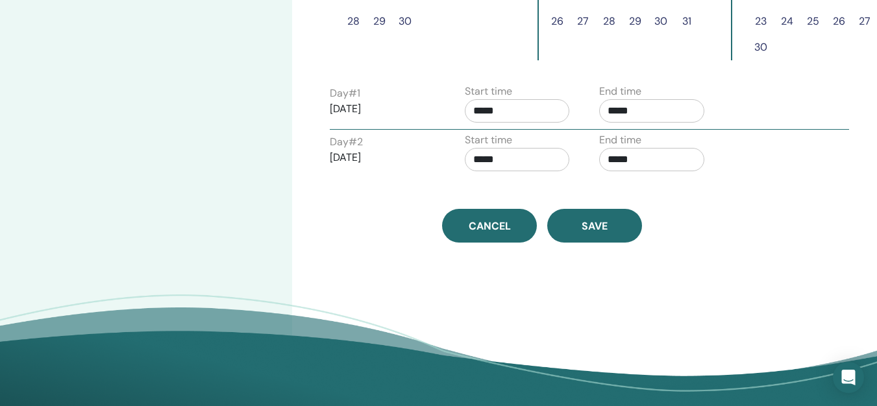
scroll to position [519, 0]
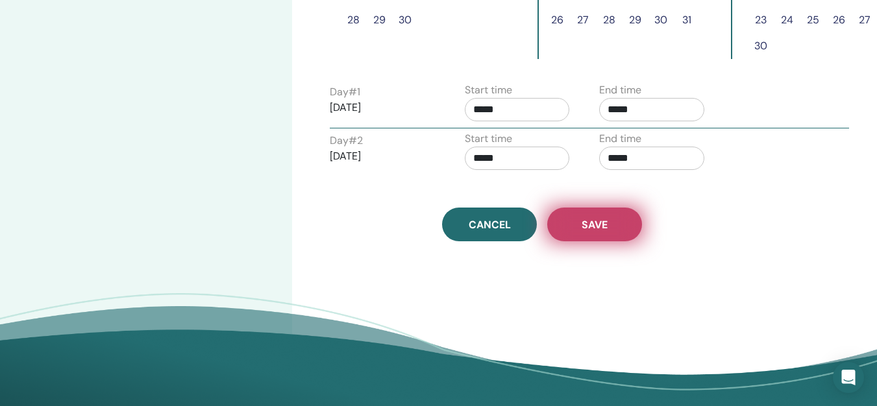
click at [577, 226] on button "Save" at bounding box center [594, 225] width 95 height 34
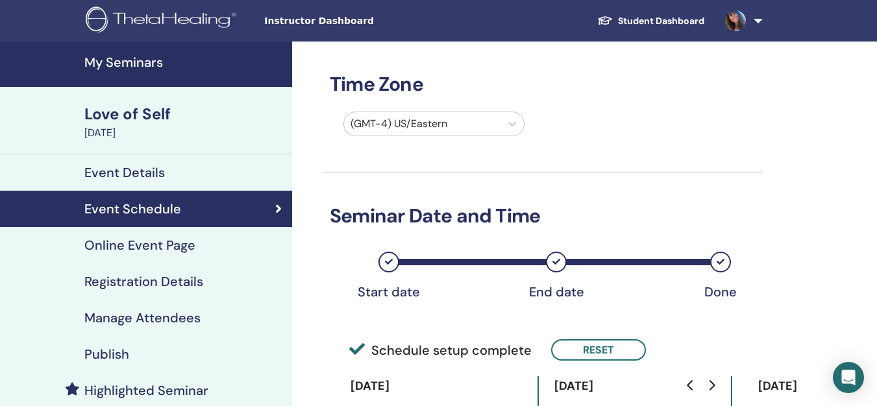
click at [743, 23] on img at bounding box center [735, 20] width 21 height 21
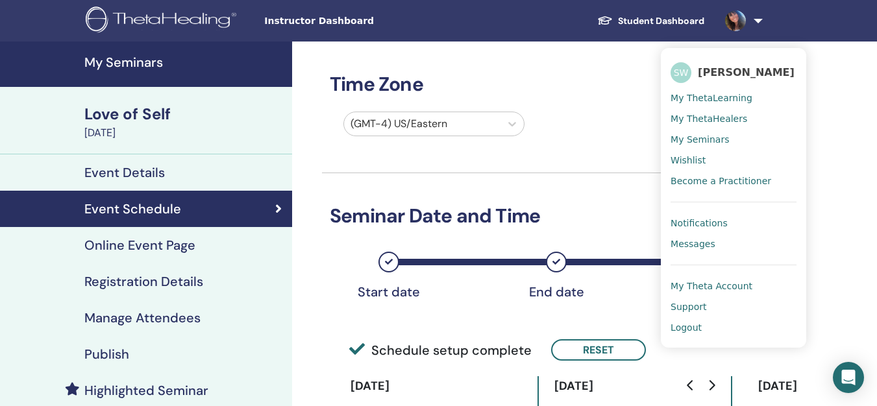
click at [714, 101] on span "My ThetaLearning" at bounding box center [711, 98] width 82 height 12
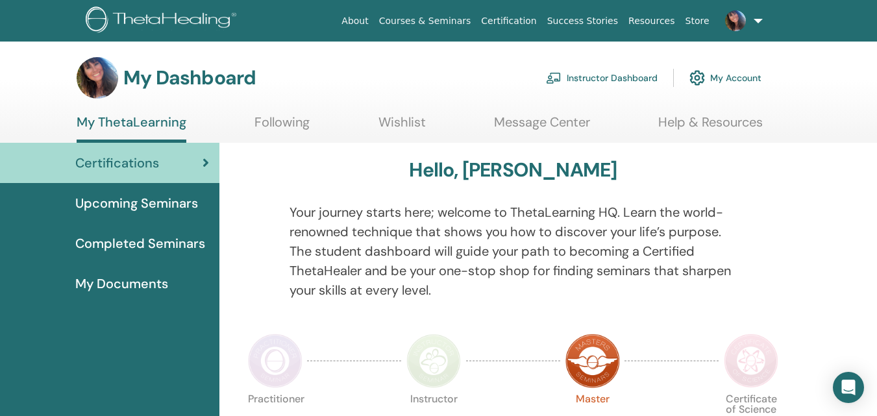
click at [625, 82] on link "Instructor Dashboard" at bounding box center [602, 78] width 112 height 29
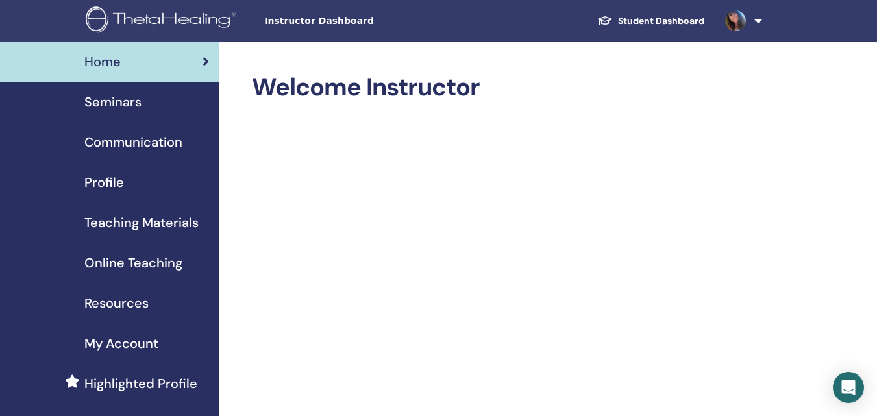
click at [134, 106] on span "Seminars" at bounding box center [112, 101] width 57 height 19
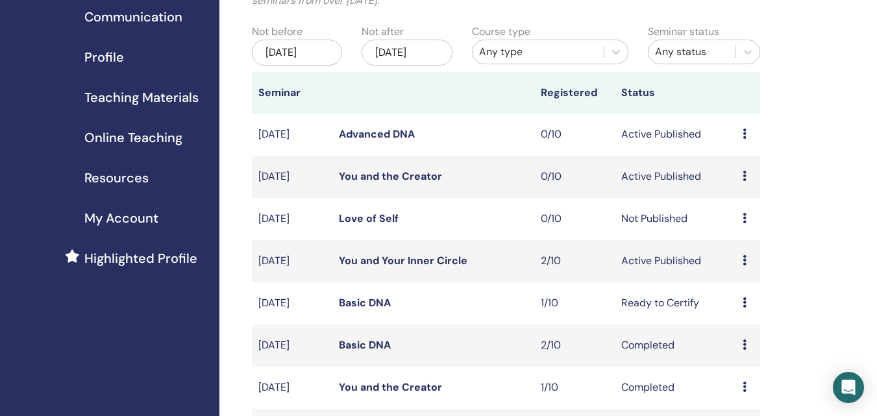
scroll to position [130, 0]
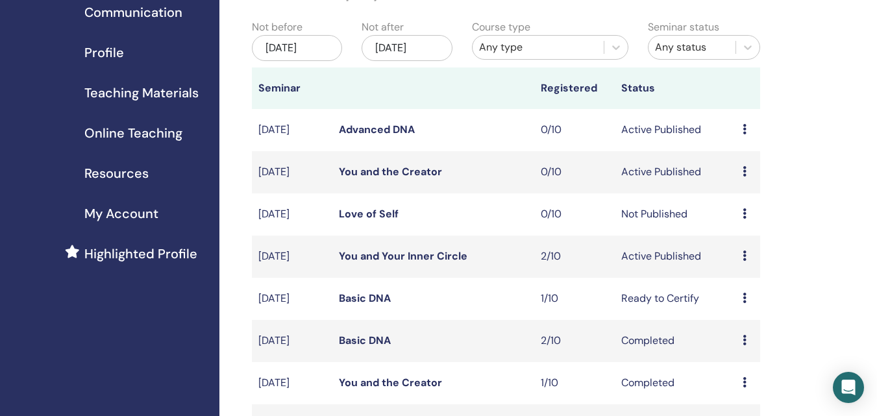
click at [437, 263] on link "You and Your Inner Circle" at bounding box center [403, 256] width 128 height 14
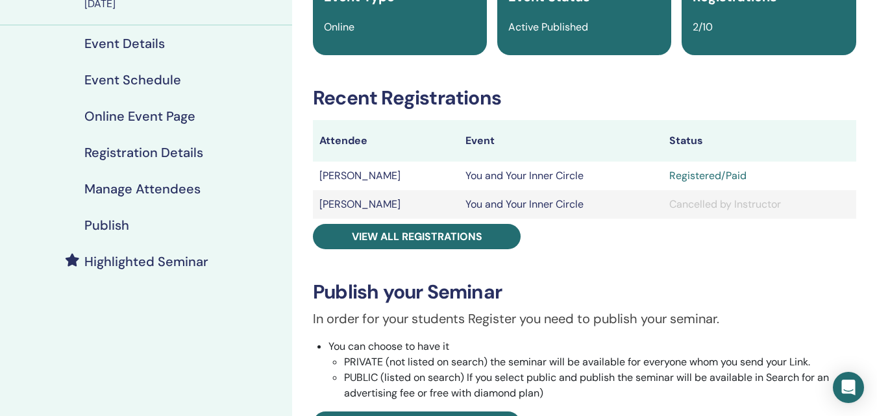
scroll to position [130, 0]
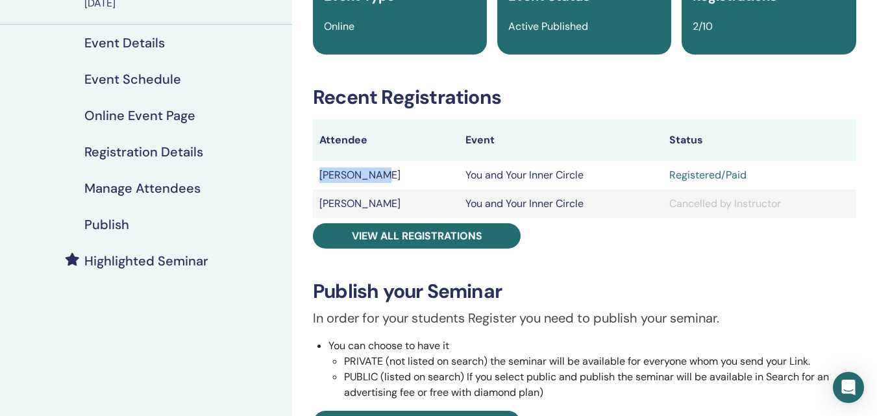
drag, startPoint x: 387, startPoint y: 173, endPoint x: 317, endPoint y: 176, distance: 69.5
click at [317, 176] on td "[PERSON_NAME]" at bounding box center [386, 175] width 146 height 29
copy td "[PERSON_NAME]"
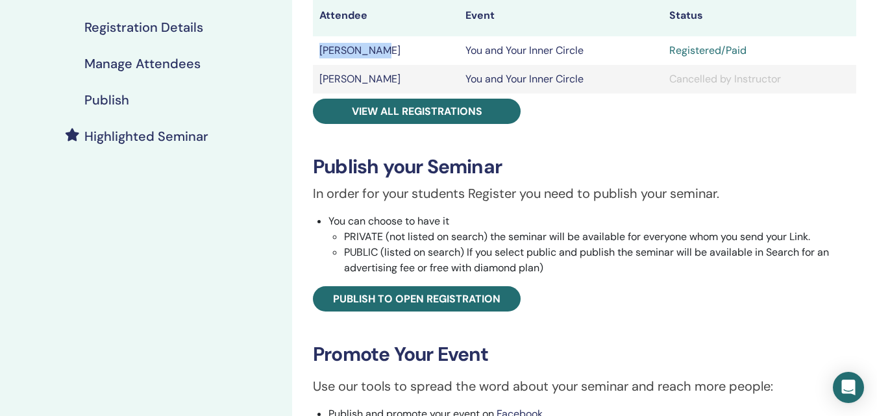
scroll to position [260, 0]
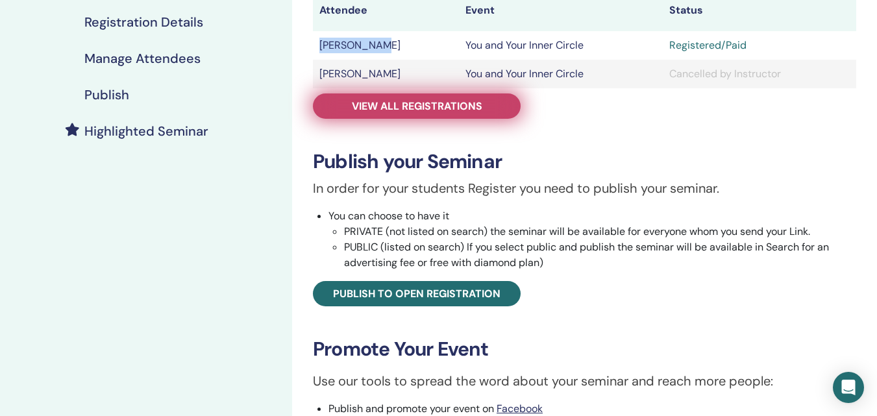
click at [450, 110] on span "View all registrations" at bounding box center [417, 106] width 130 height 14
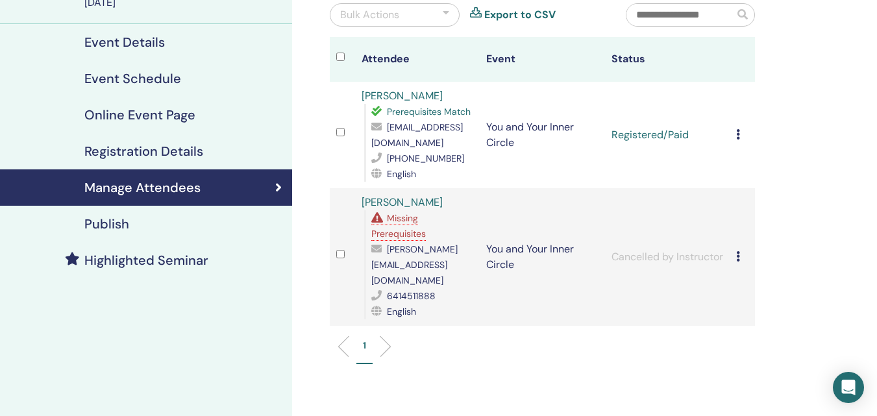
scroll to position [130, 0]
click at [735, 132] on td "Cancel Registration Do not auto-certify Mark as Paid Mark as Unpaid Mark as Abs…" at bounding box center [741, 135] width 25 height 106
click at [361, 99] on link "[PERSON_NAME]" at bounding box center [401, 97] width 81 height 14
